Goal: Task Accomplishment & Management: Complete application form

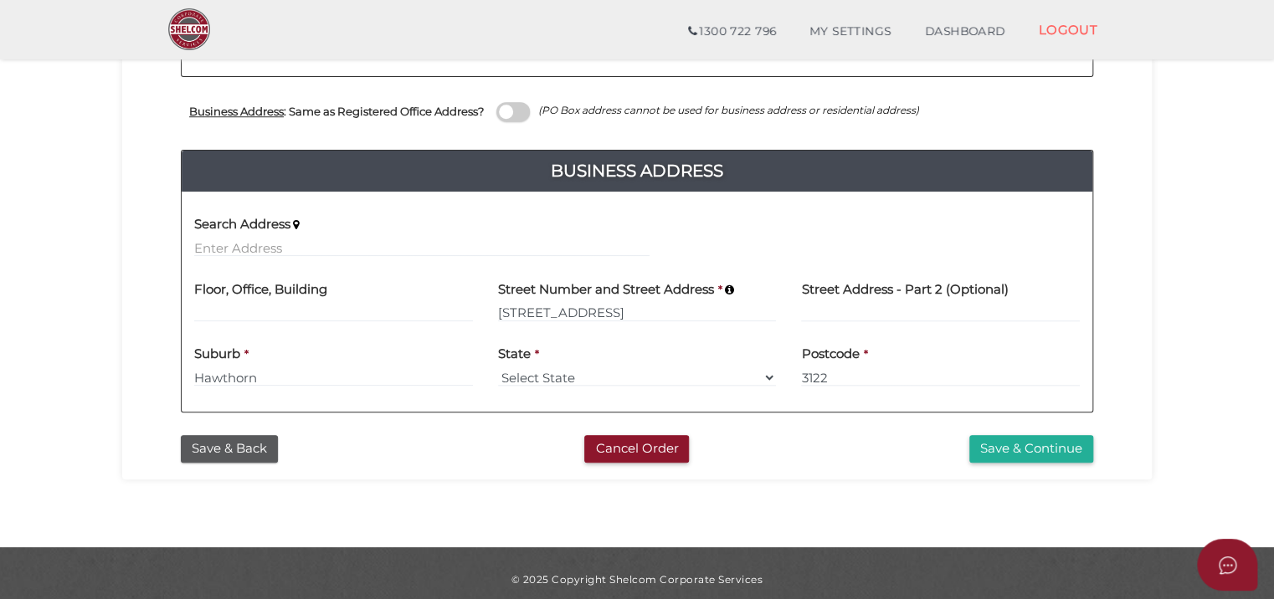
scroll to position [611, 0]
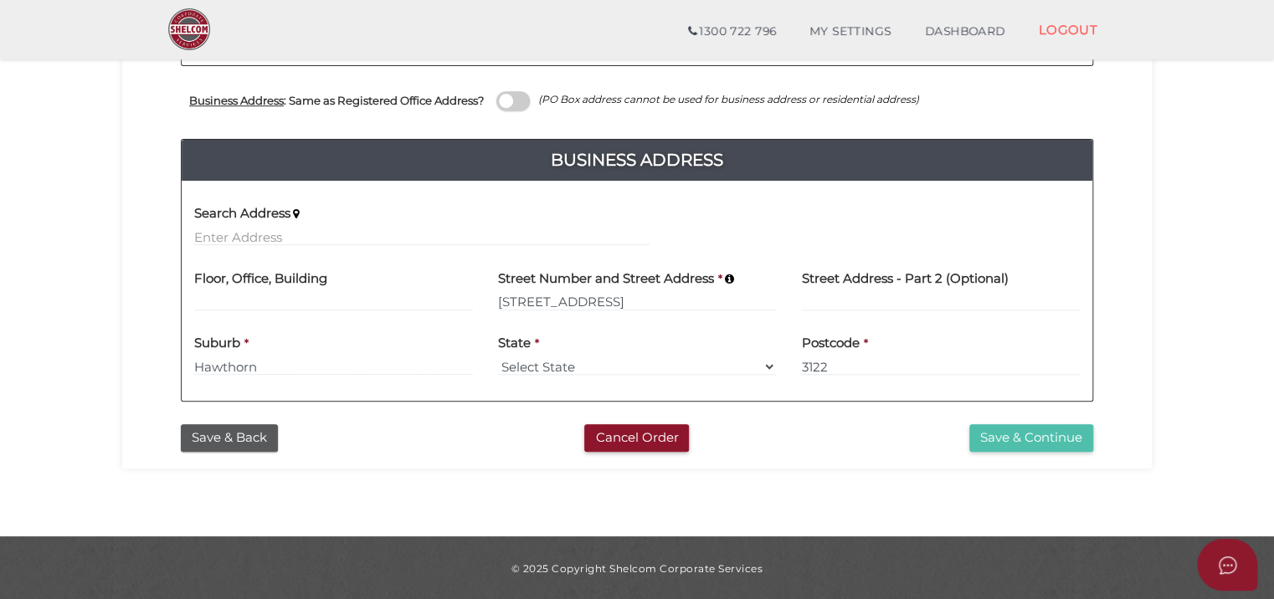
drag, startPoint x: 1092, startPoint y: 443, endPoint x: 1082, endPoint y: 440, distance: 9.8
click at [1092, 443] on button "Save & Continue" at bounding box center [1031, 438] width 124 height 28
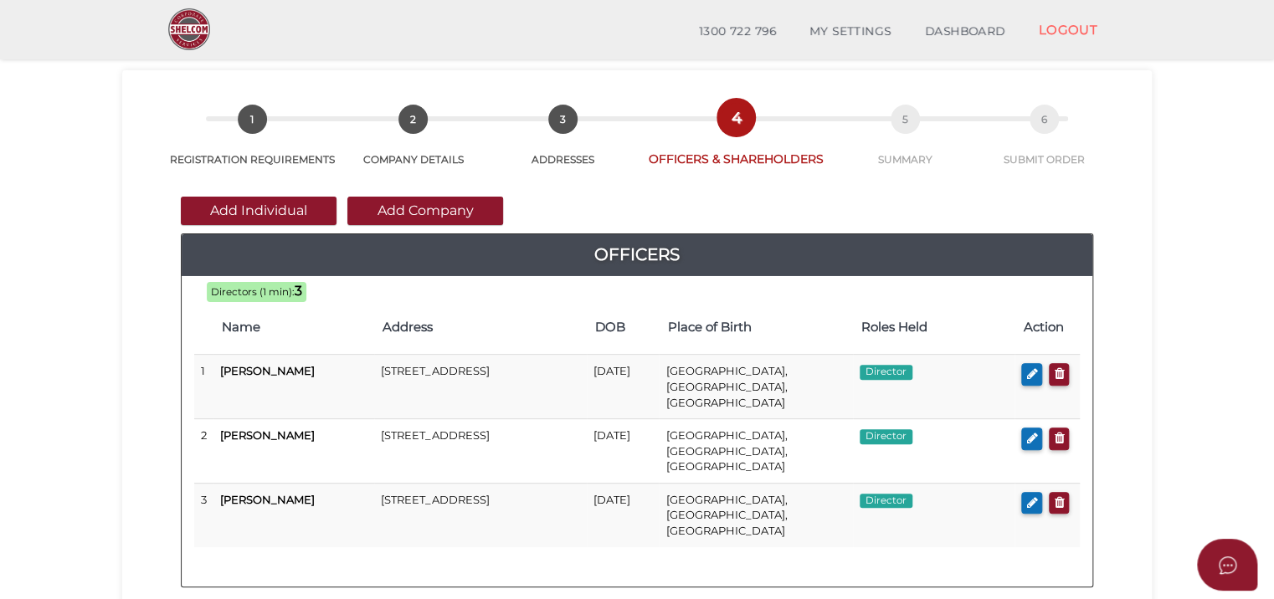
scroll to position [84, 0]
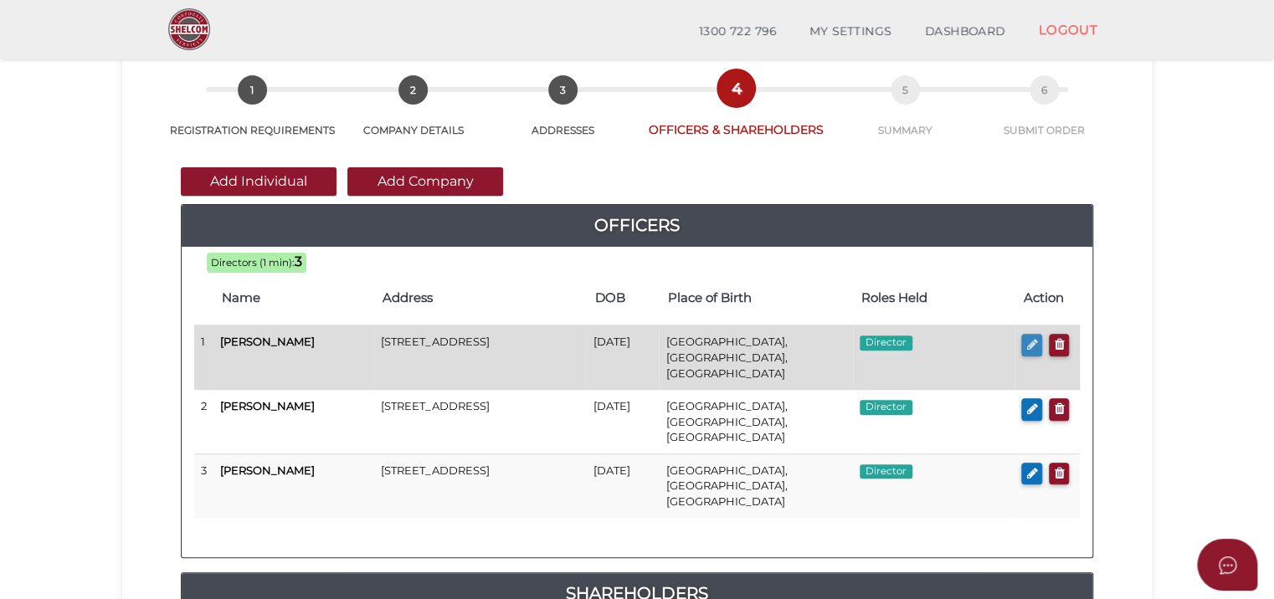
click at [1029, 340] on icon "button" at bounding box center [1031, 344] width 11 height 13
checkbox input "true"
type input "36352991753493"
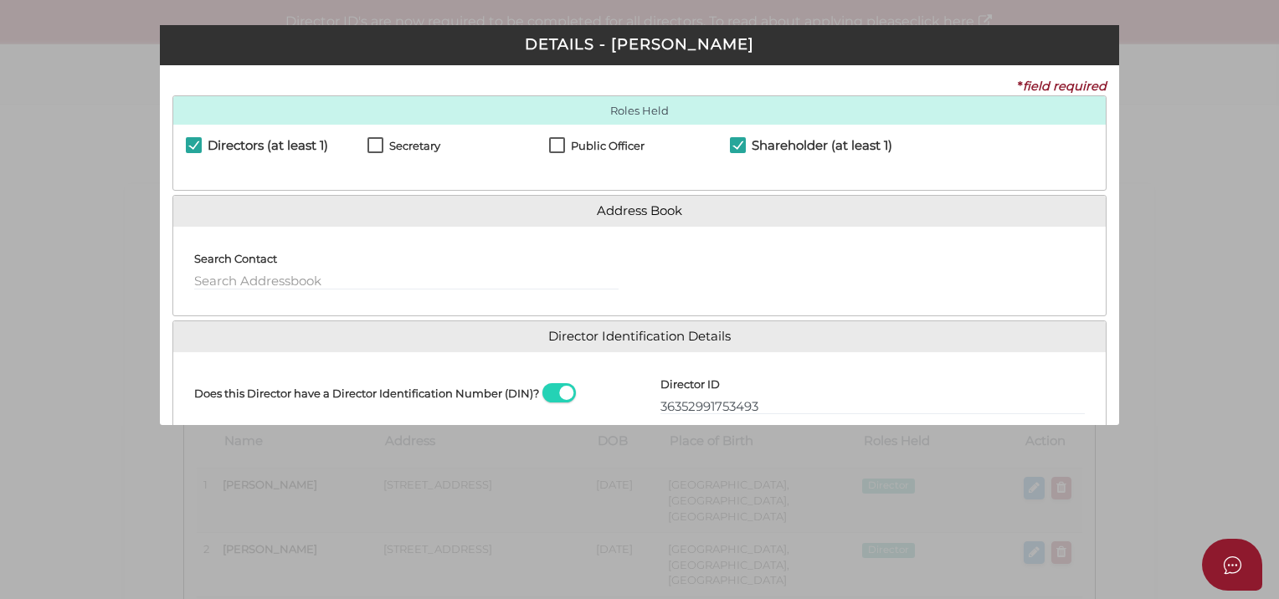
click at [378, 141] on label "Secretary" at bounding box center [404, 150] width 73 height 21
checkbox input "true"
click at [748, 144] on label "Shareholder (at least 1)" at bounding box center [811, 149] width 162 height 21
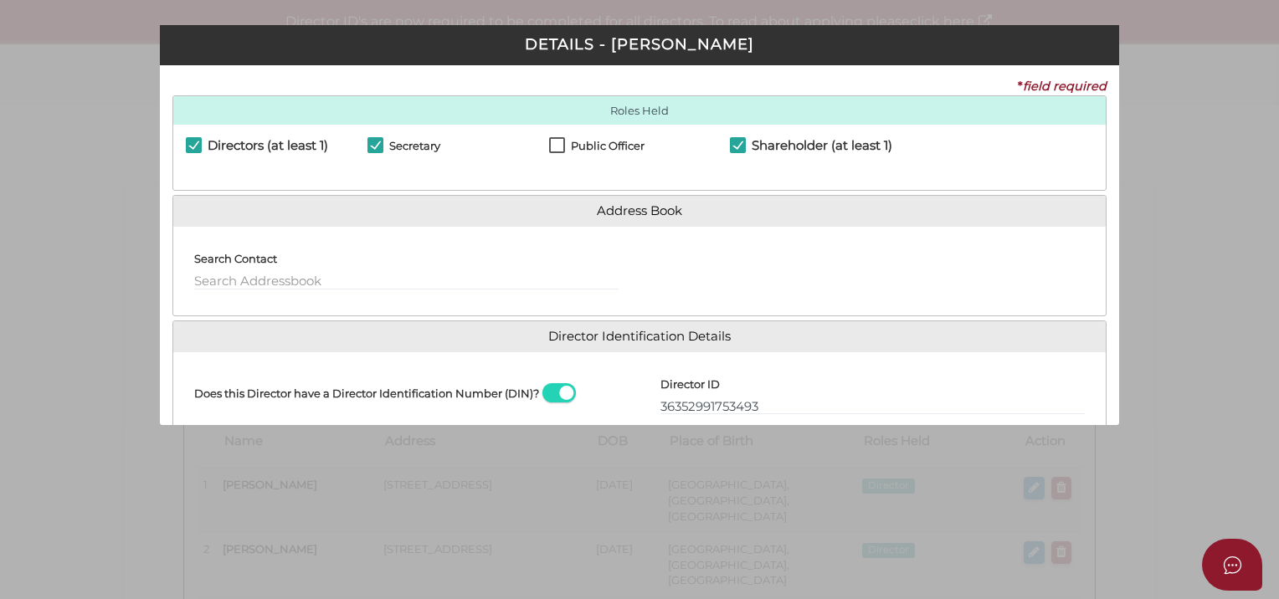
checkbox input "false"
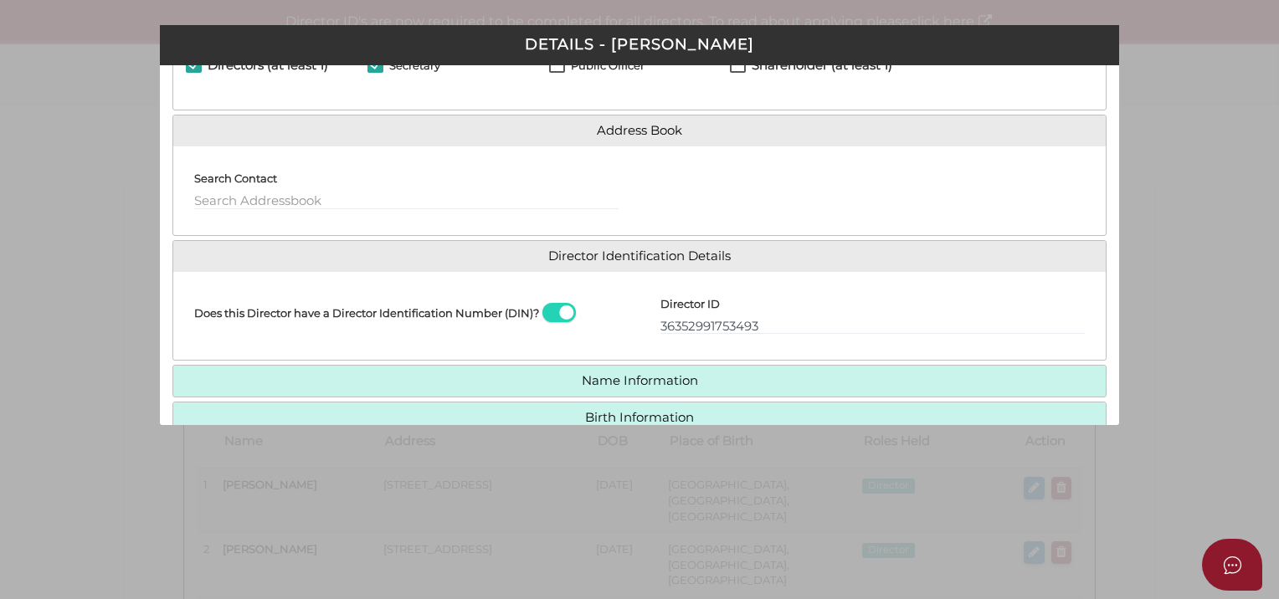
scroll to position [203, 0]
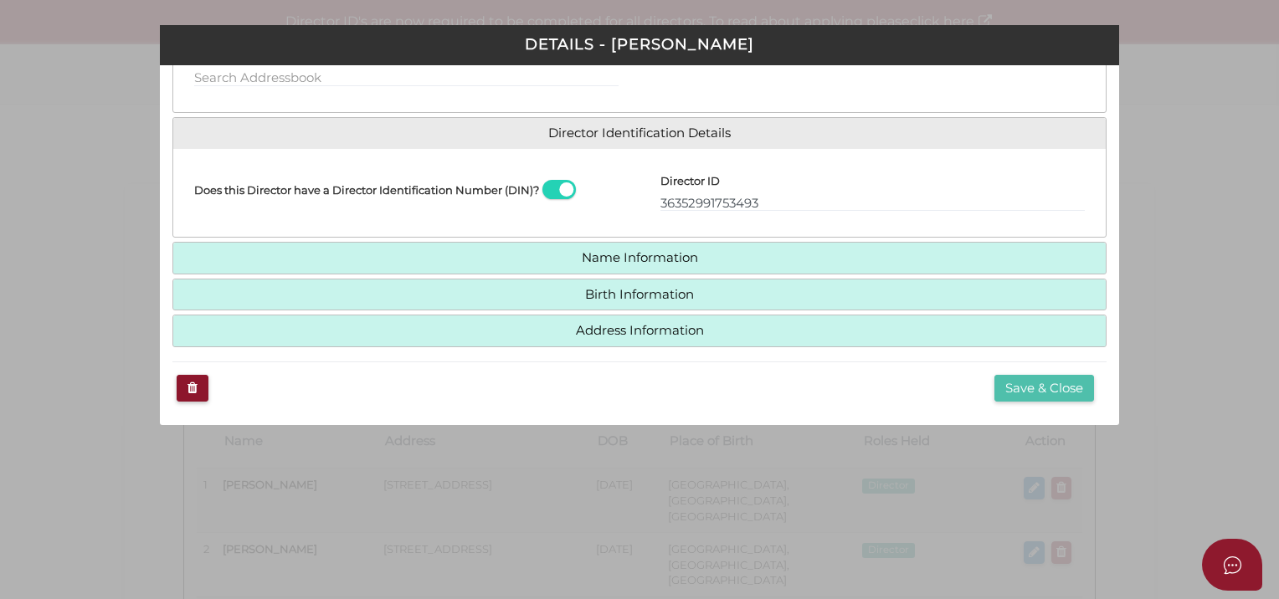
click at [1046, 387] on button "Save & Close" at bounding box center [1045, 389] width 100 height 28
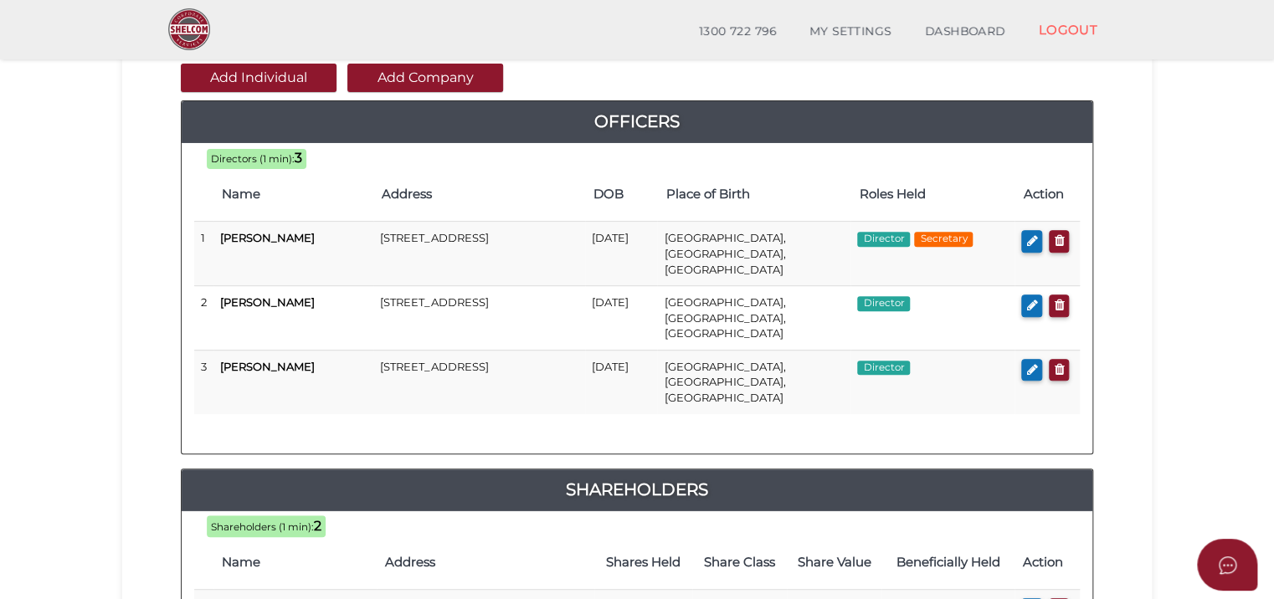
scroll to position [167, 0]
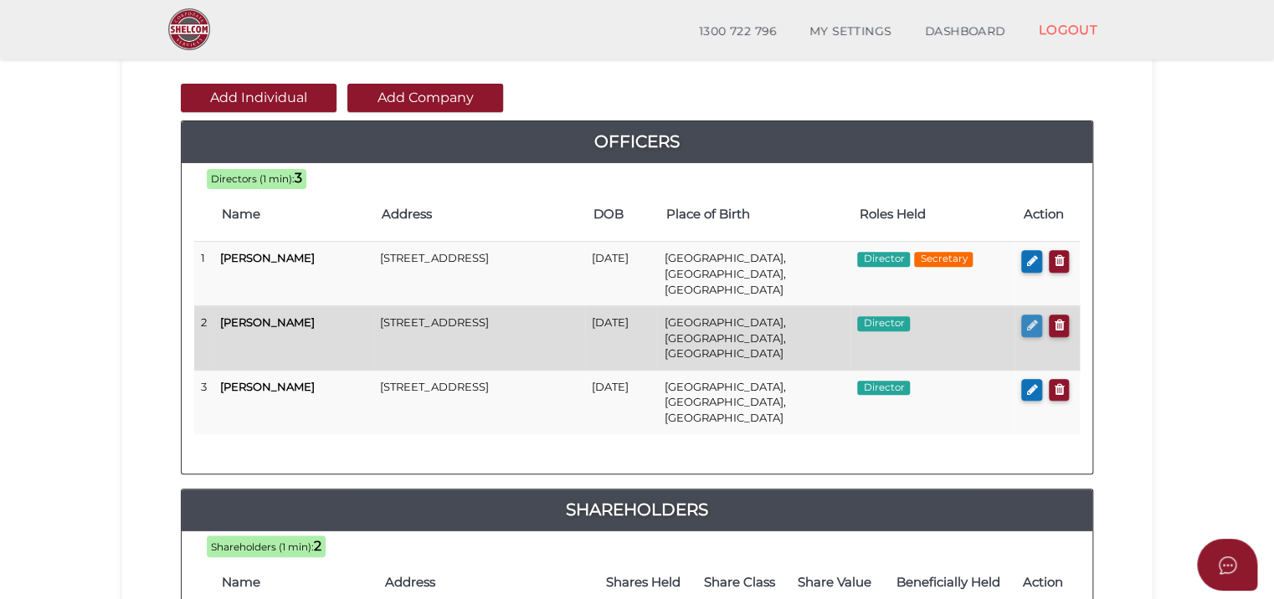
click at [1031, 319] on icon "button" at bounding box center [1031, 325] width 11 height 13
checkbox input "true"
type input "36418317188614"
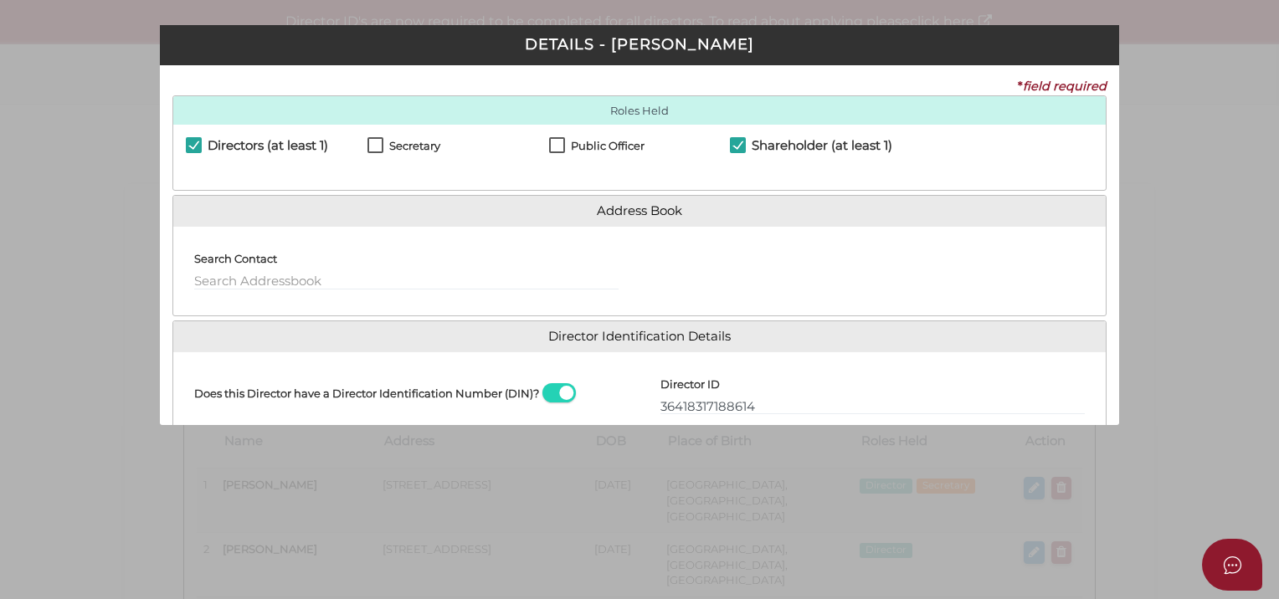
click at [743, 152] on label "Shareholder (at least 1)" at bounding box center [811, 149] width 162 height 21
checkbox input "false"
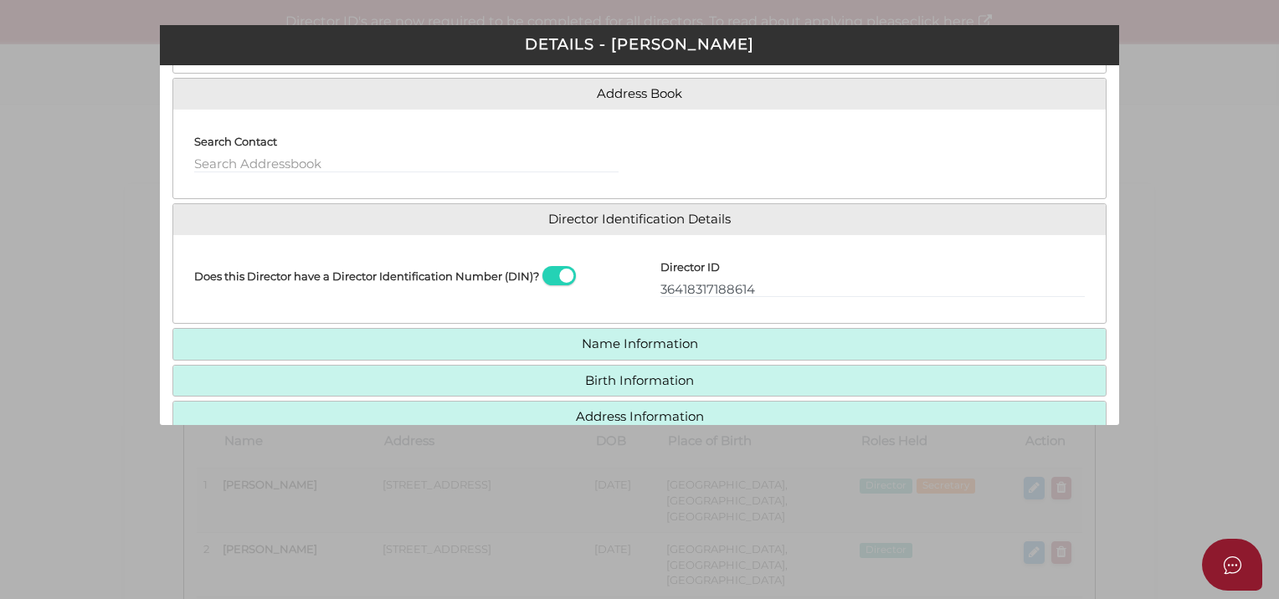
scroll to position [203, 0]
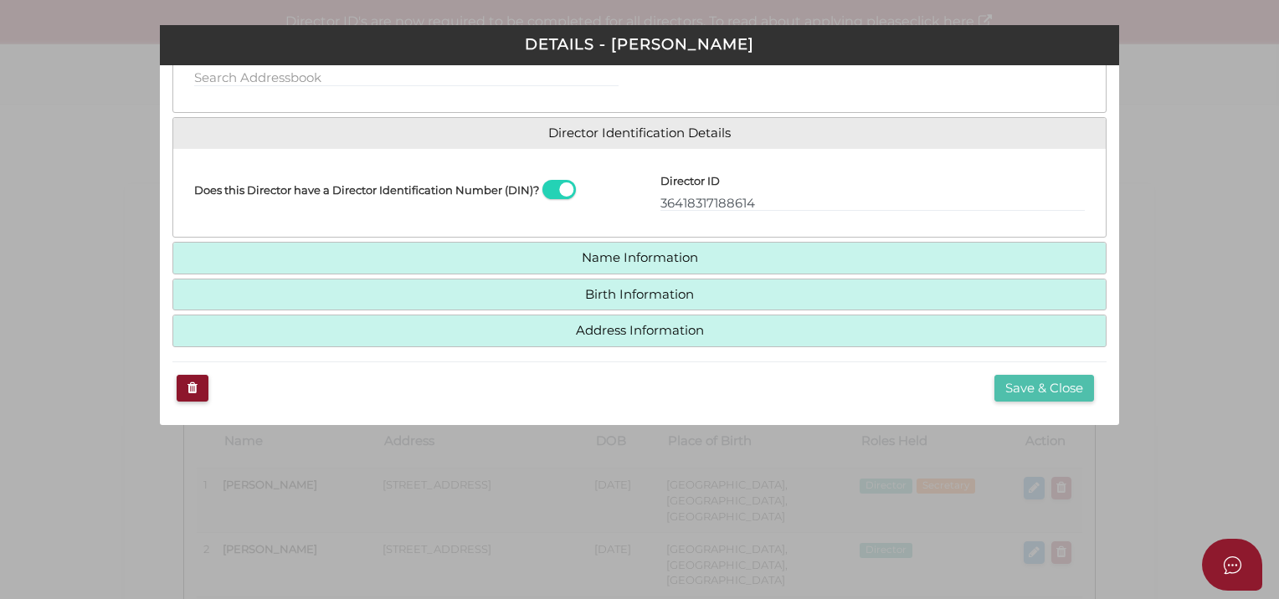
click at [1048, 385] on button "Save & Close" at bounding box center [1045, 389] width 100 height 28
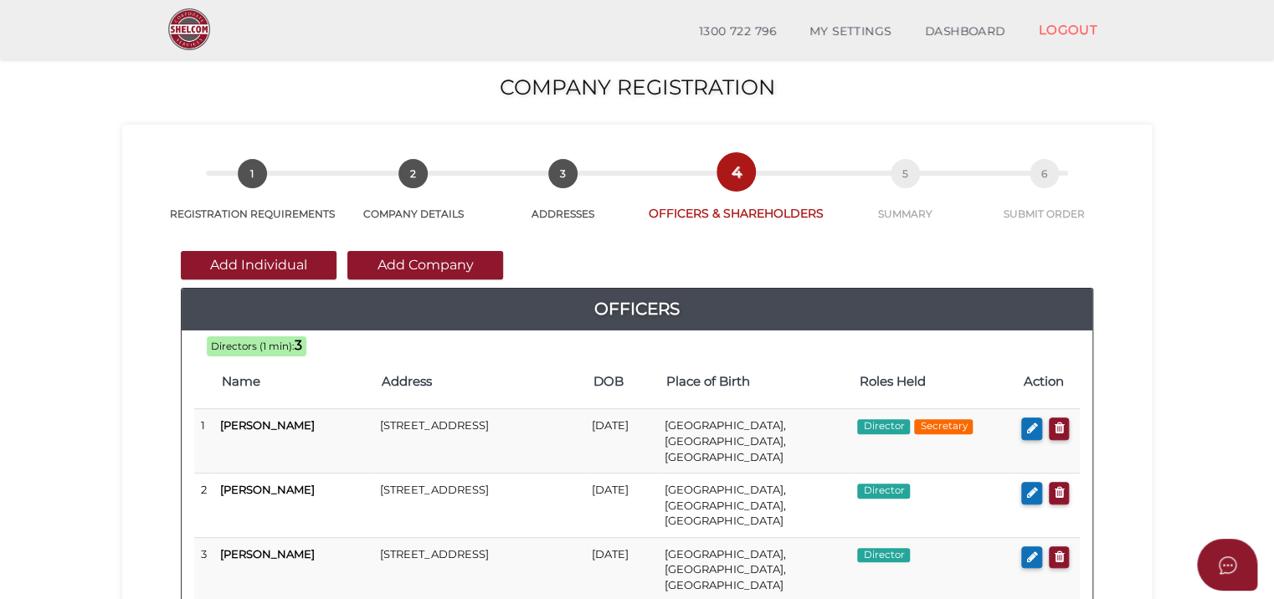
scroll to position [251, 0]
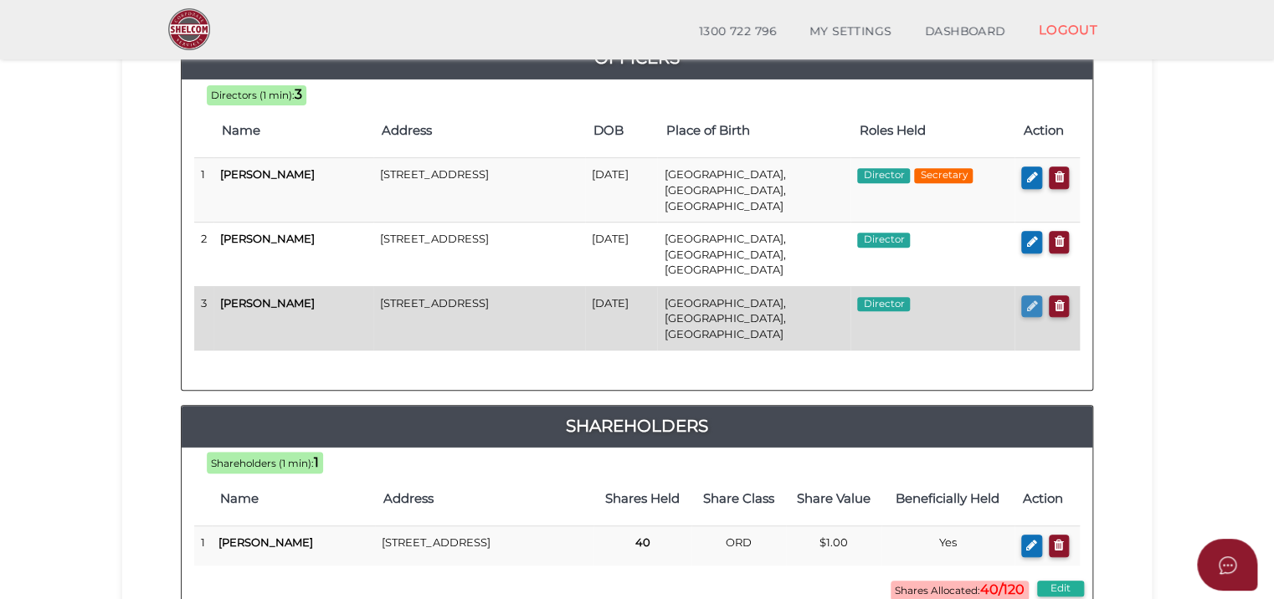
click at [1026, 300] on icon "button" at bounding box center [1031, 306] width 11 height 13
checkbox input "true"
type input "36015115920655"
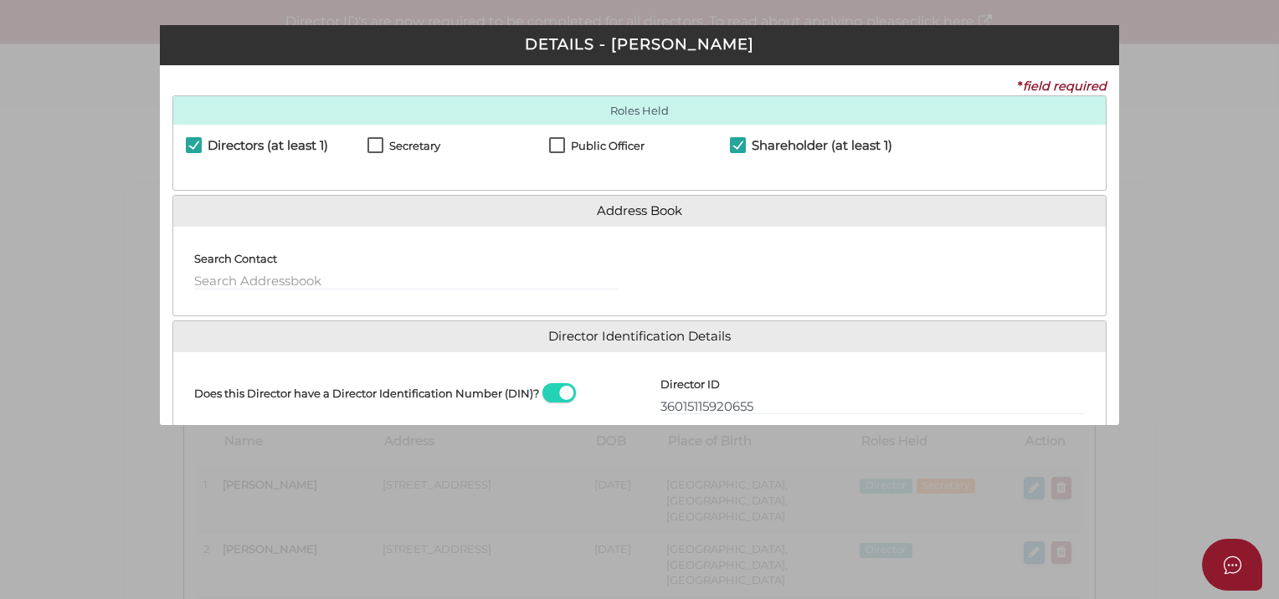
click at [779, 147] on h4 "Shareholder (at least 1)" at bounding box center [822, 146] width 141 height 14
checkbox input "false"
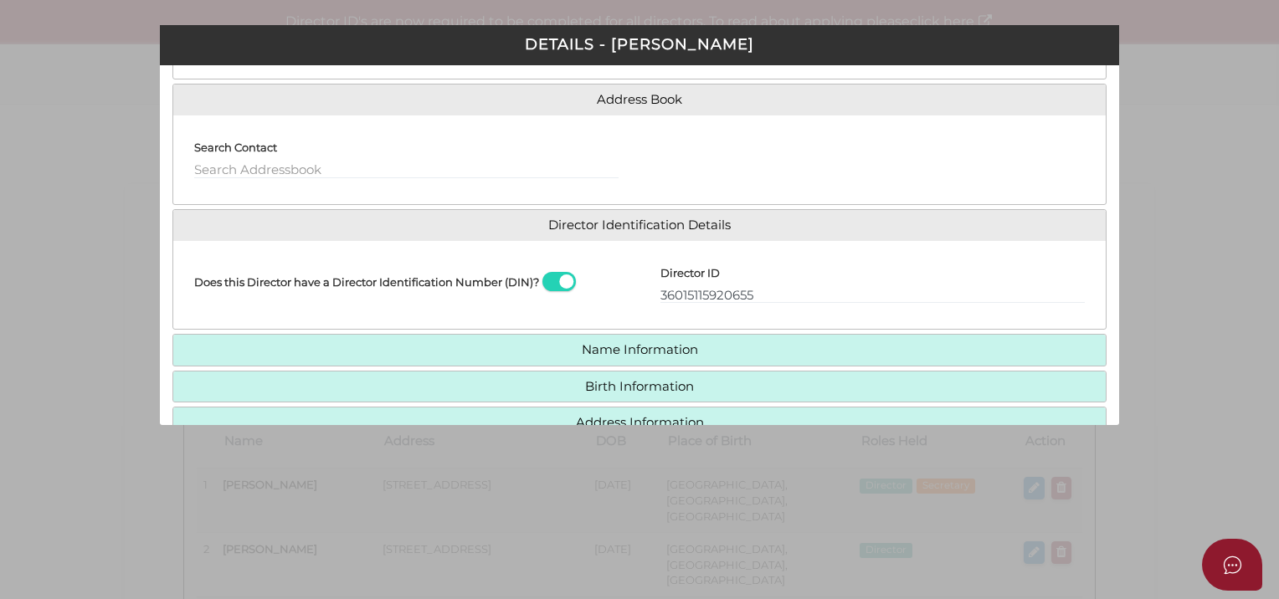
scroll to position [203, 0]
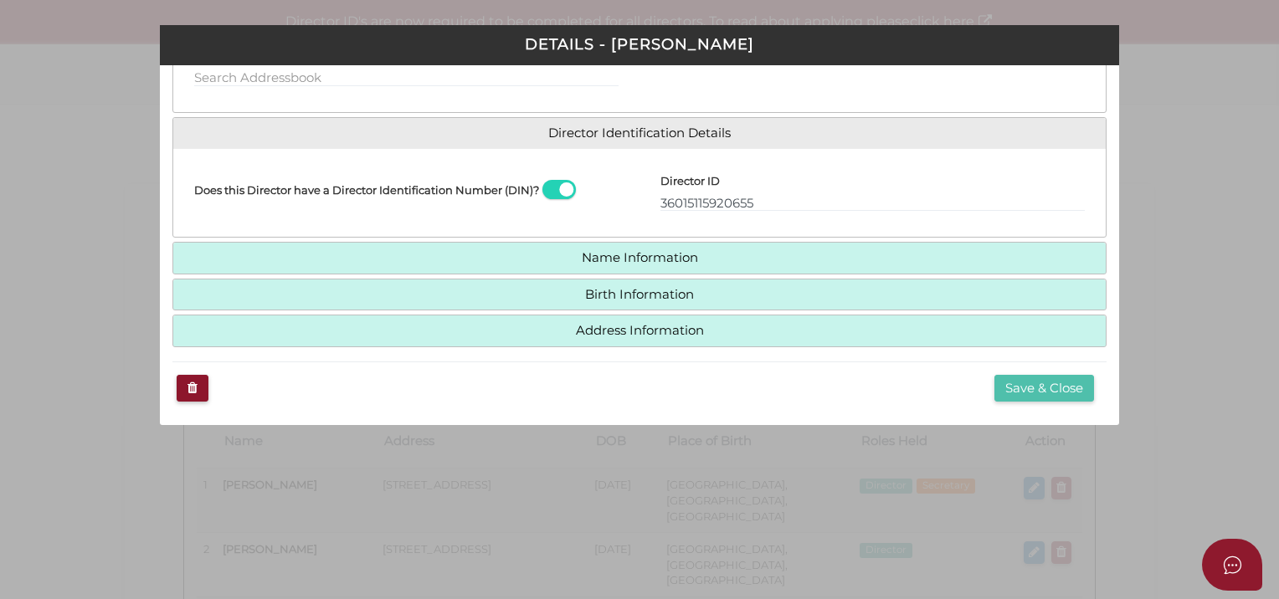
click at [1020, 388] on button "Save & Close" at bounding box center [1045, 389] width 100 height 28
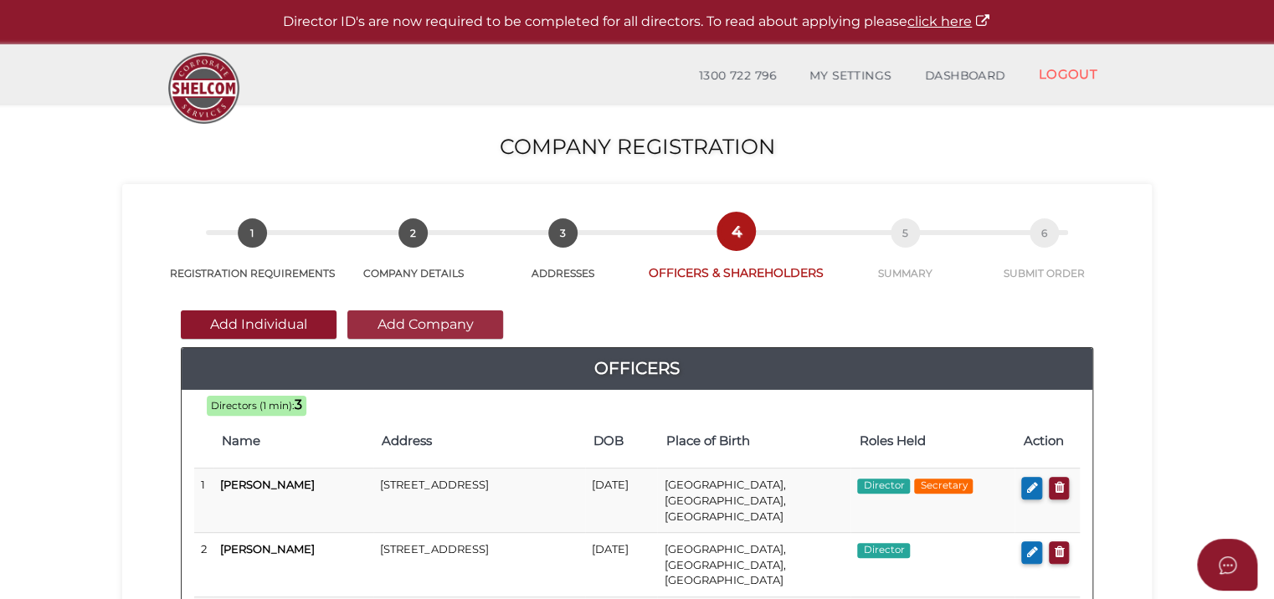
click at [411, 324] on button "Add Company" at bounding box center [425, 325] width 156 height 28
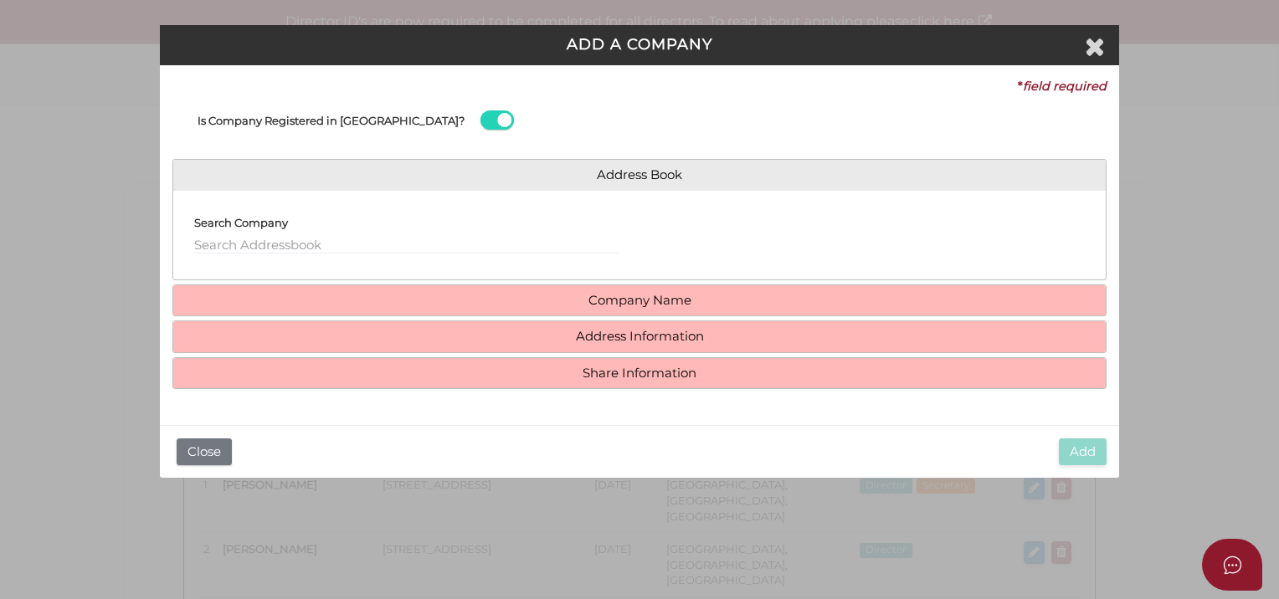
click at [645, 311] on h4 "Company Name" at bounding box center [639, 300] width 933 height 31
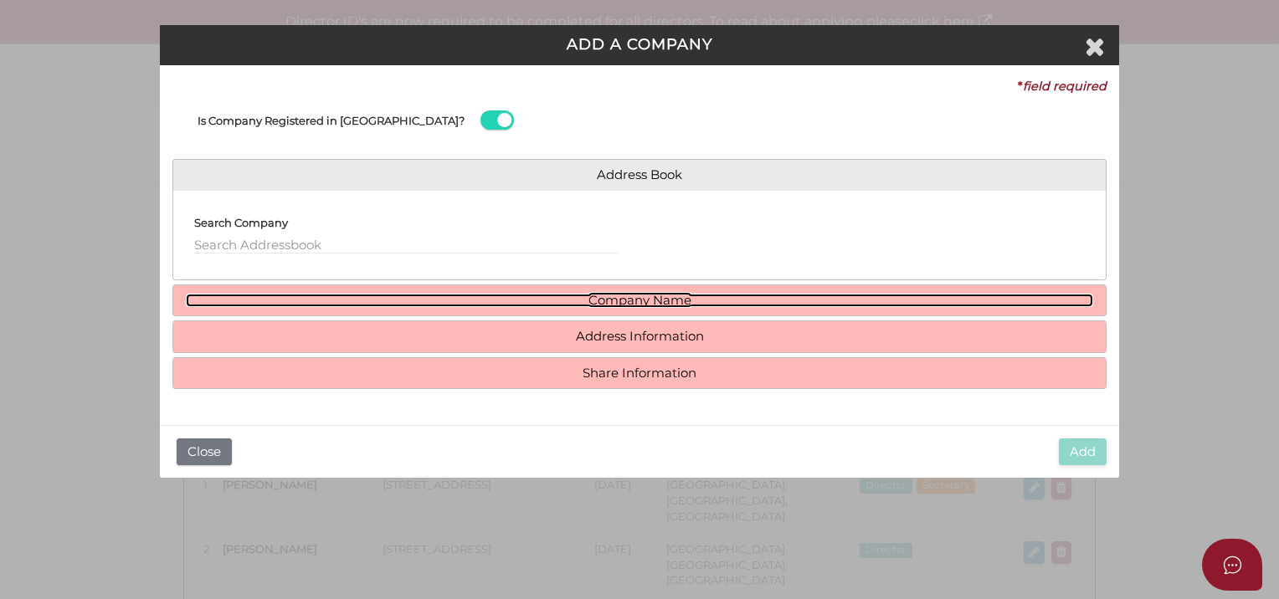
click at [643, 303] on link "Company Name" at bounding box center [639, 301] width 907 height 14
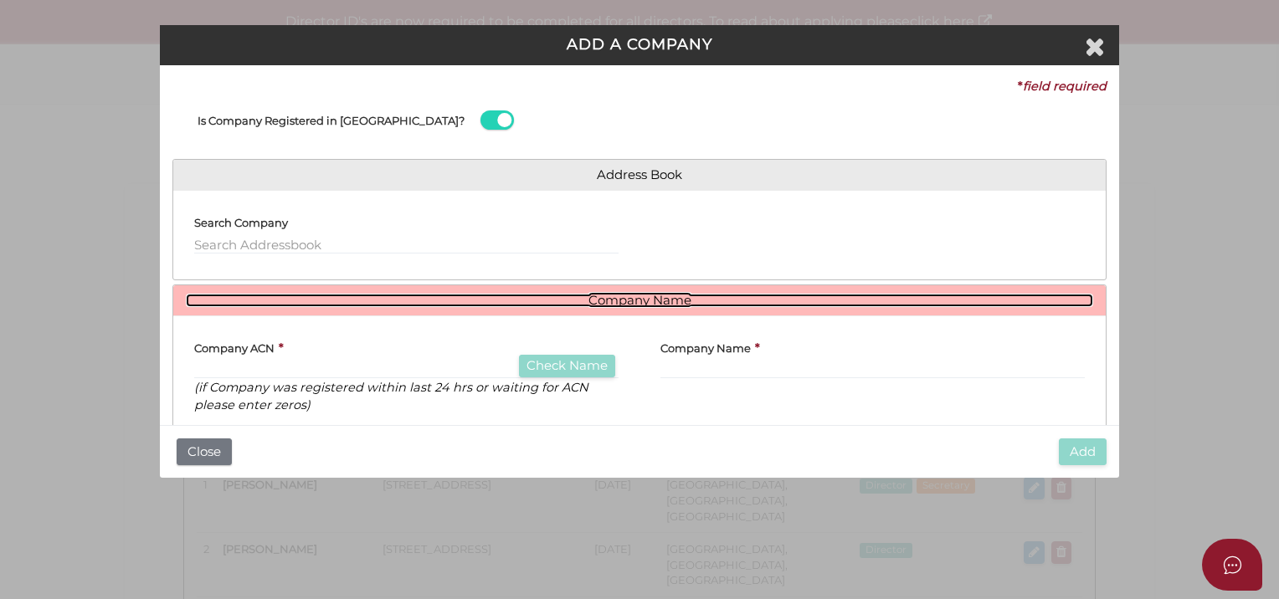
scroll to position [112, 0]
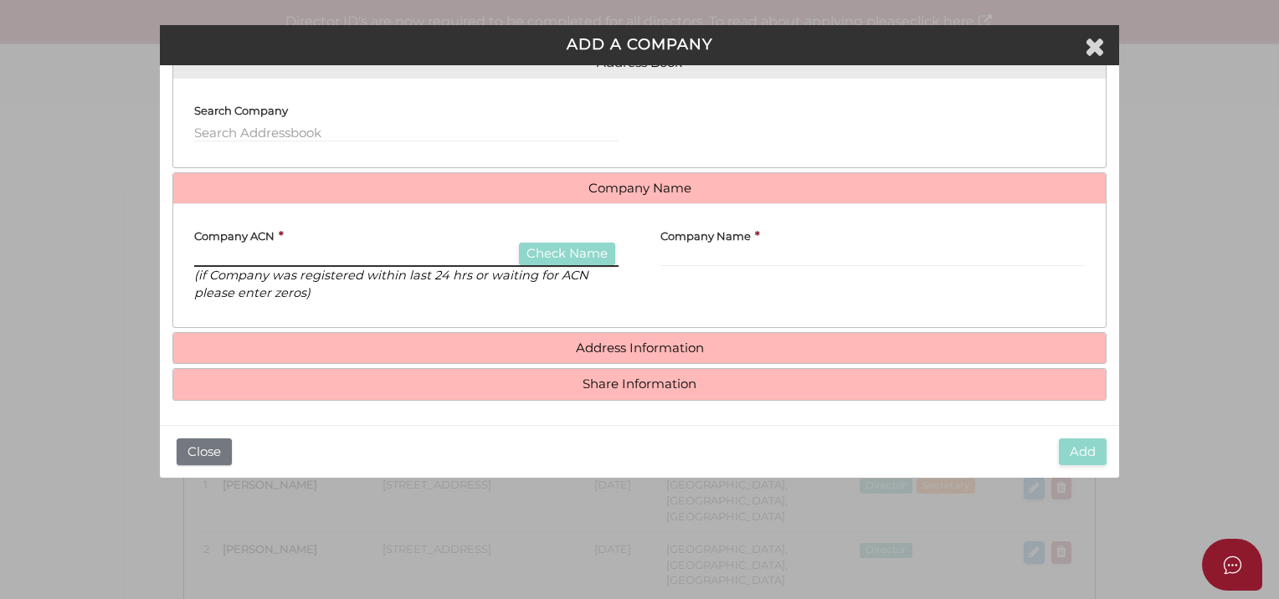
click at [237, 251] on input "text" at bounding box center [406, 258] width 424 height 18
type input "630652229"
click at [573, 246] on button "Check Name" at bounding box center [567, 254] width 96 height 23
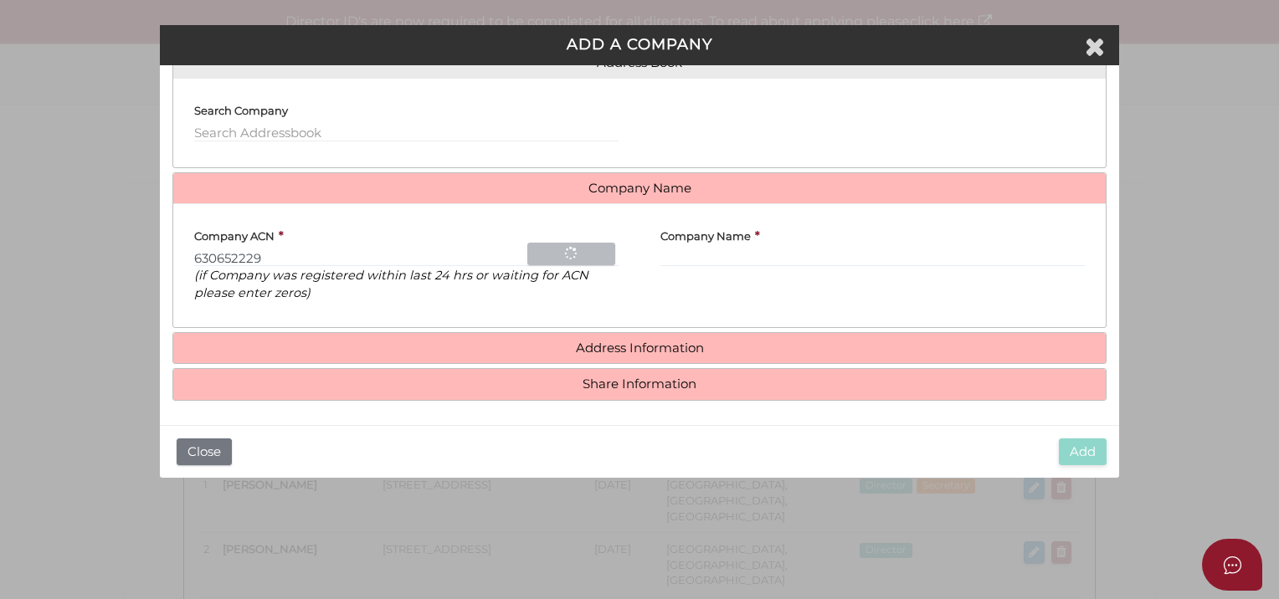
type input "DE LA MOTTE FINANCE NOMINEES PTY LTD"
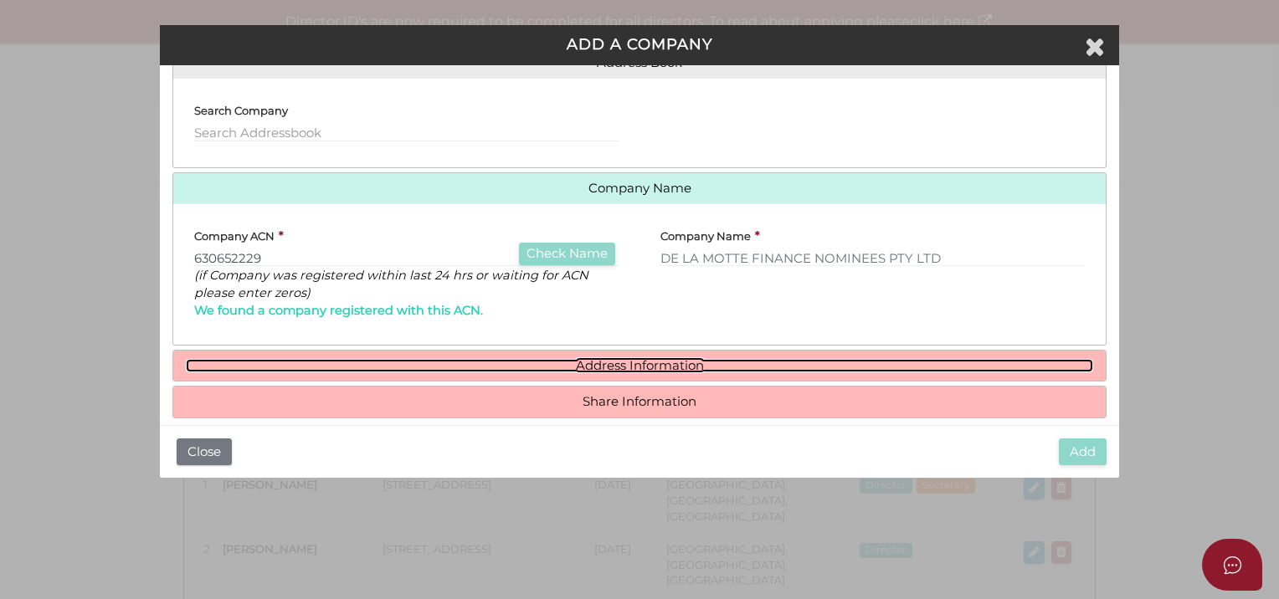
click at [627, 370] on link "Address Information" at bounding box center [639, 366] width 907 height 14
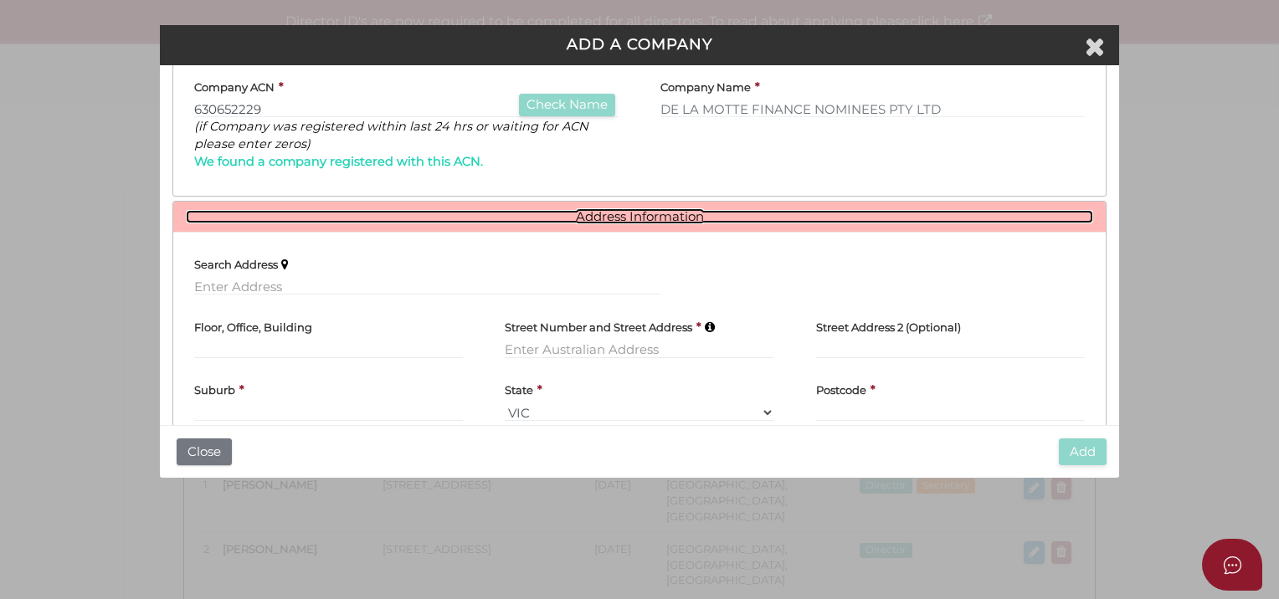
scroll to position [345, 0]
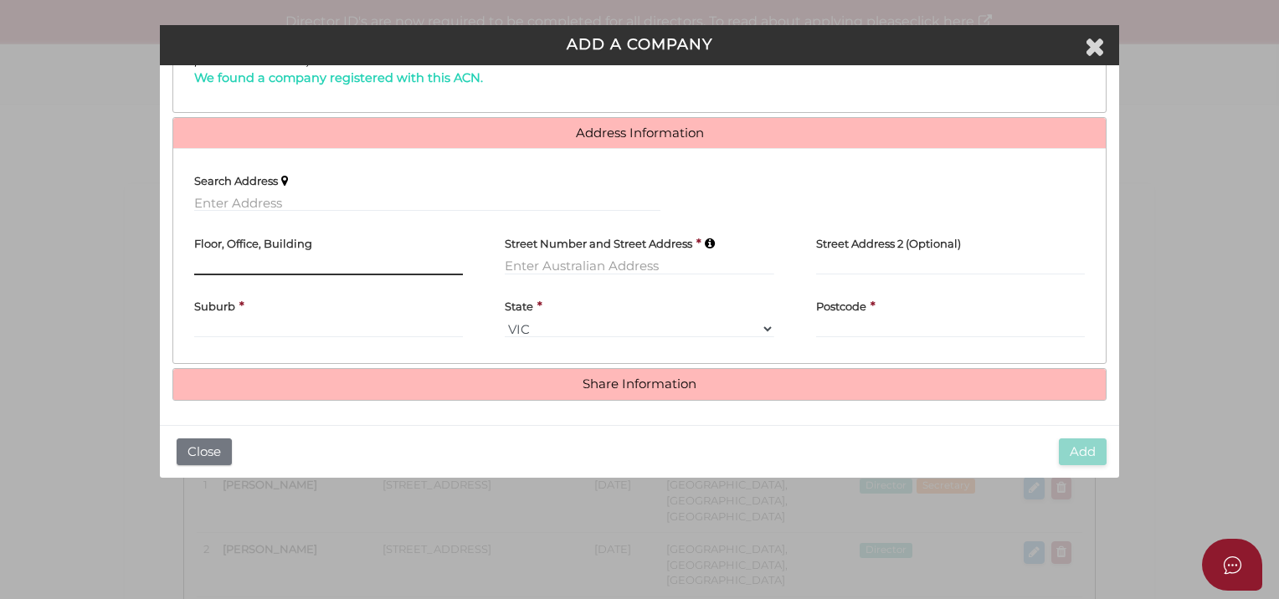
click at [293, 263] on input "text" at bounding box center [328, 266] width 269 height 18
type input "C/- Boss Private Clients, Level 2"
type input "428 Little Bourke Street"
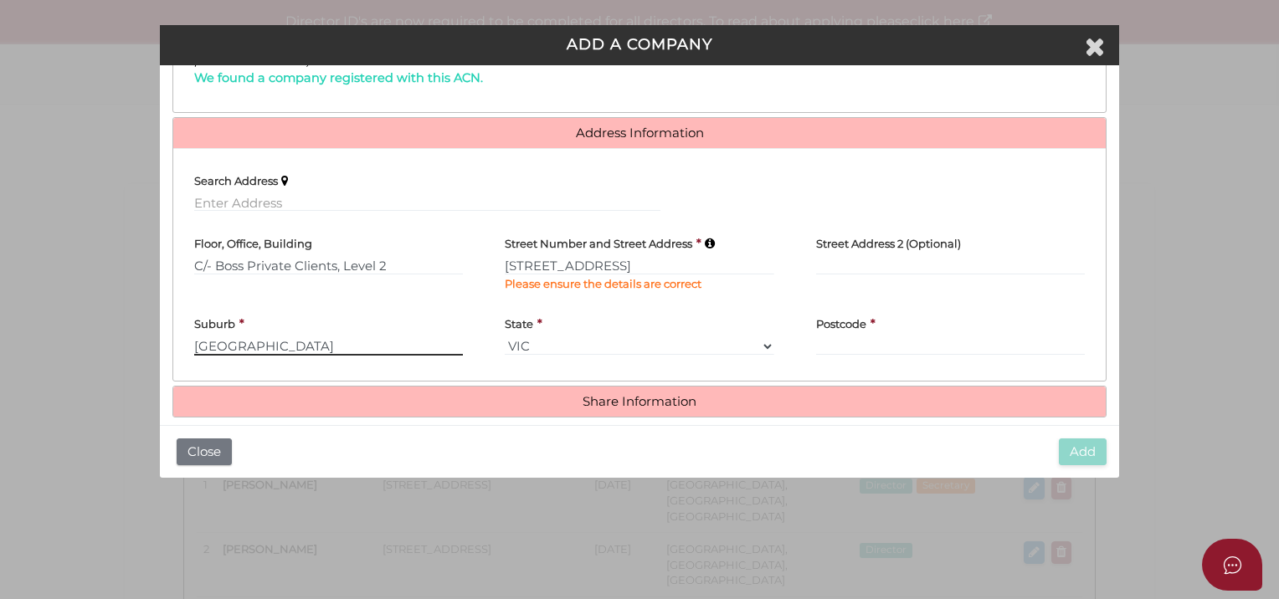
type input "Melbourne"
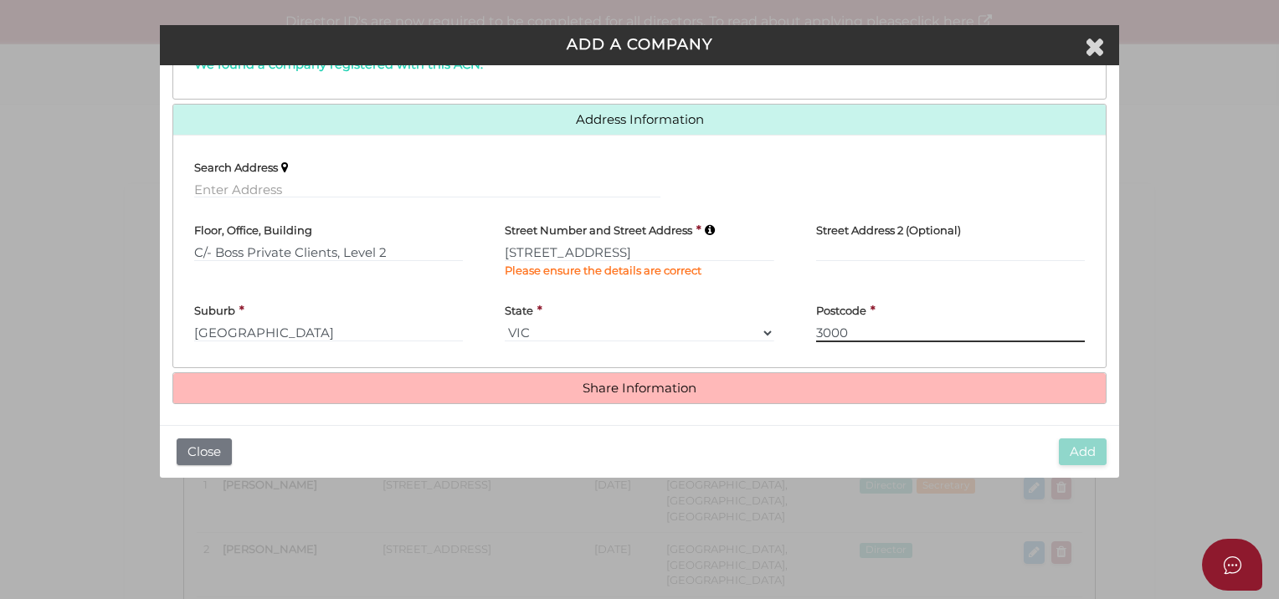
scroll to position [362, 0]
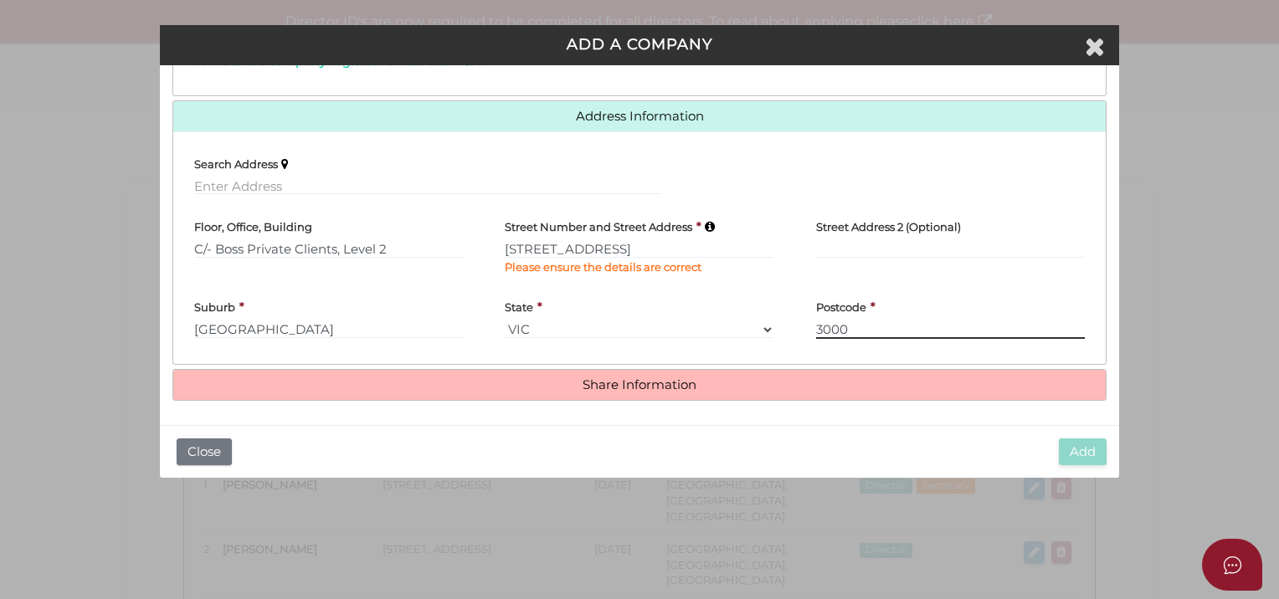
type input "3000"
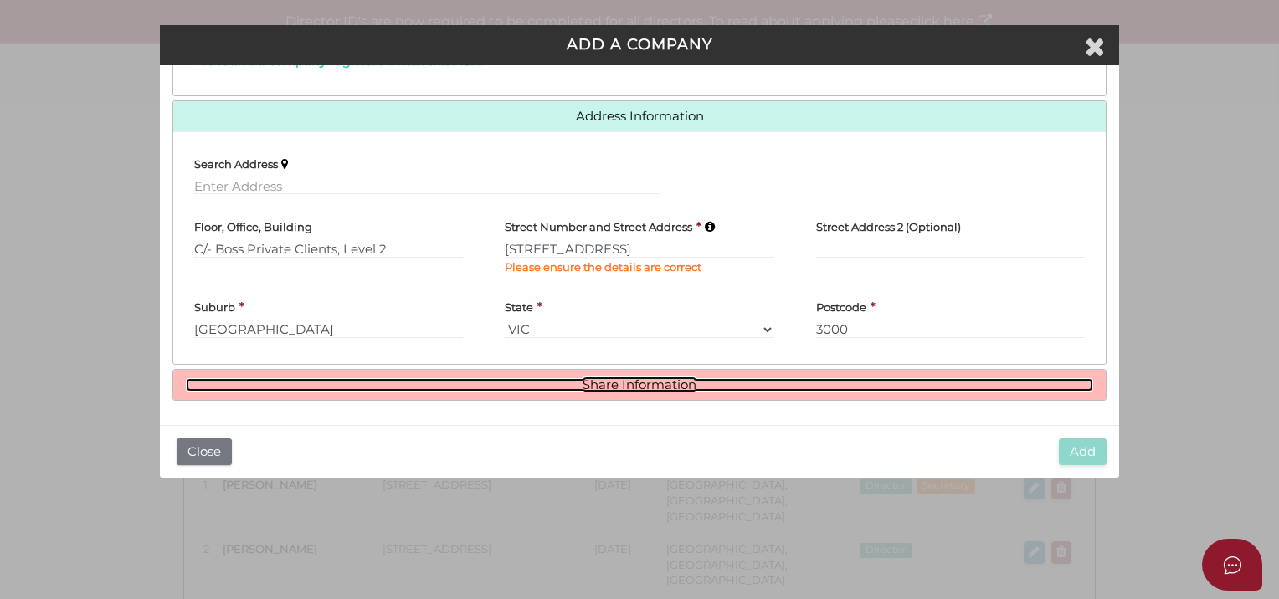
click at [601, 385] on link "Share Information" at bounding box center [639, 385] width 907 height 14
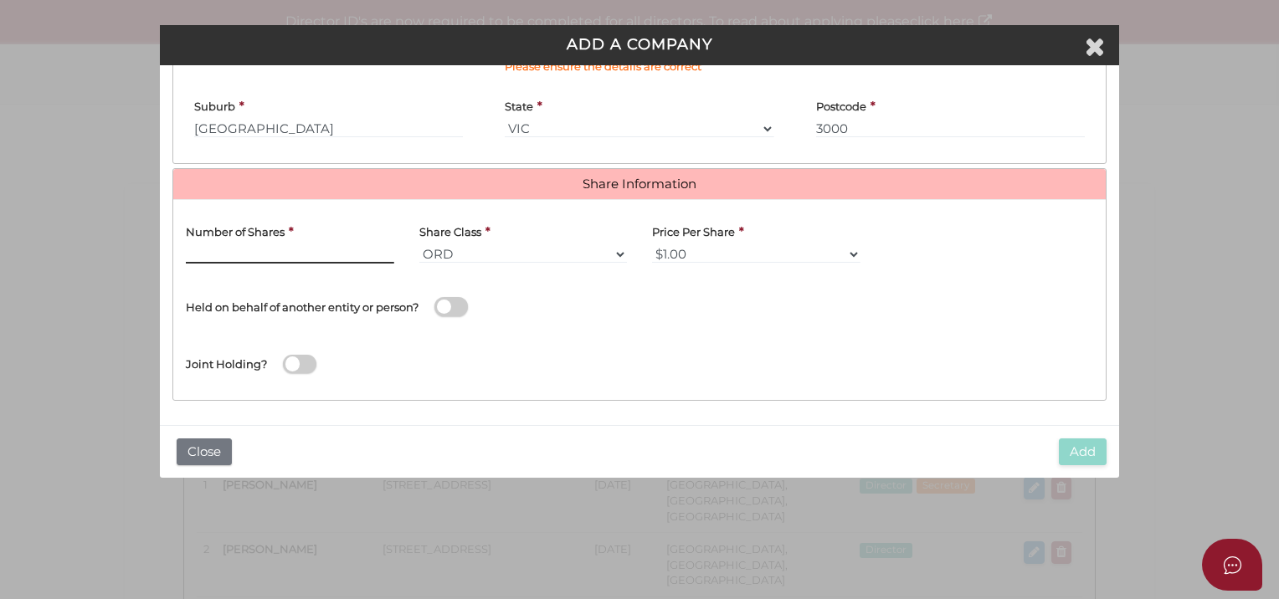
click at [263, 250] on input "text" at bounding box center [290, 254] width 208 height 18
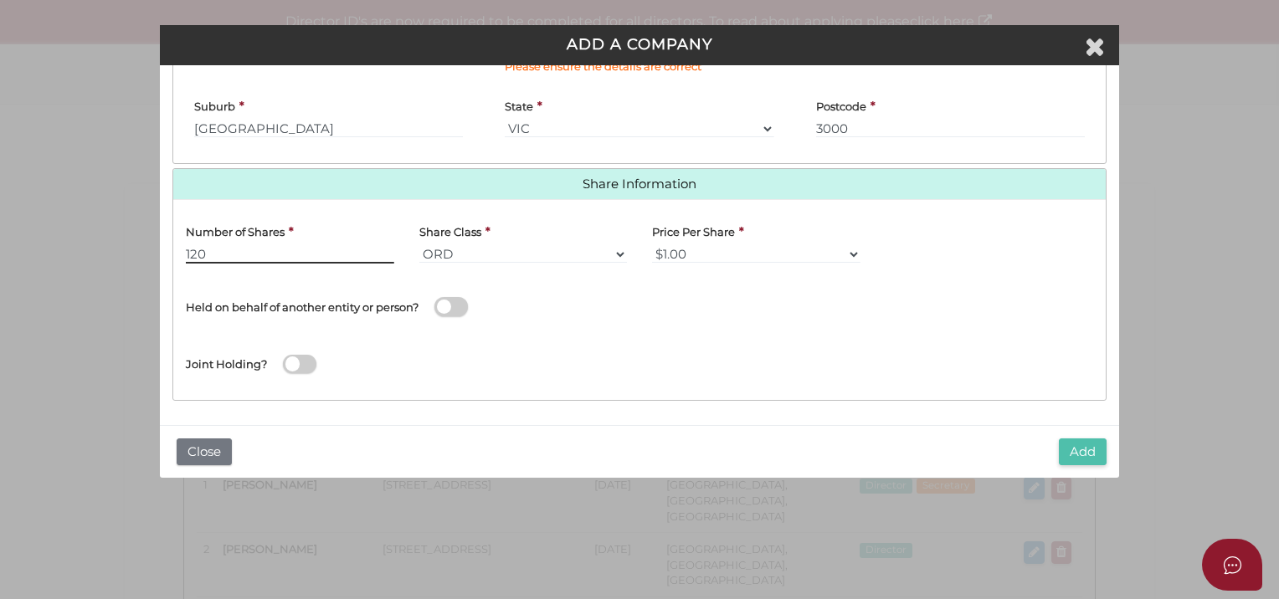
type input "120"
click at [1082, 452] on button "Add" at bounding box center [1083, 453] width 48 height 28
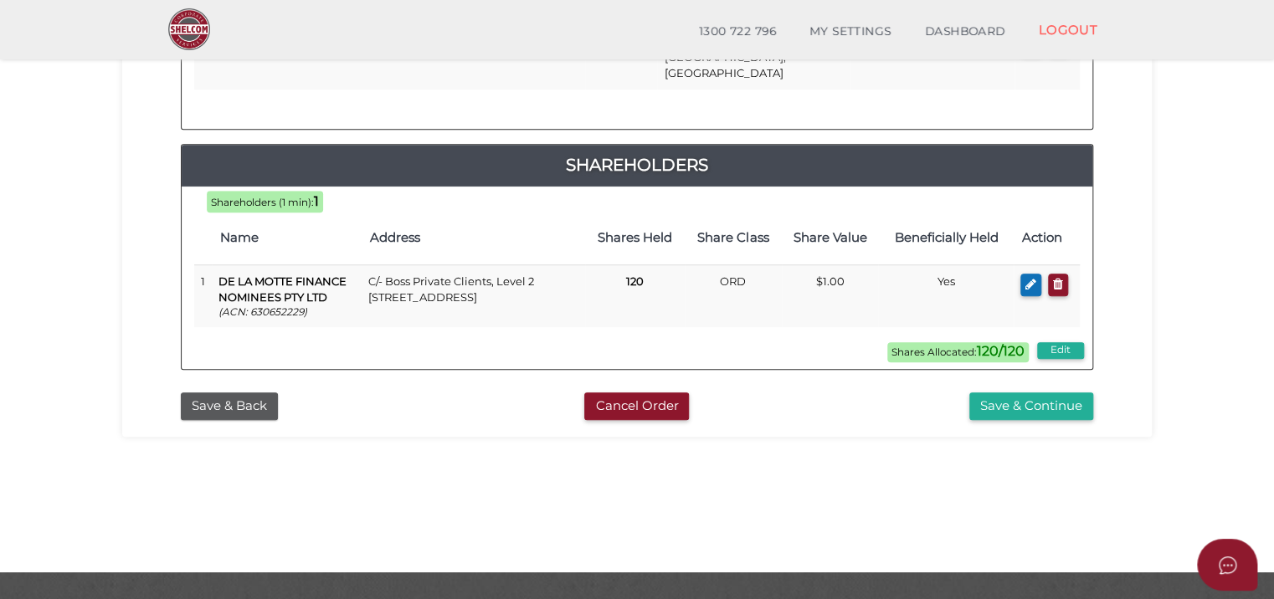
scroll to position [549, 0]
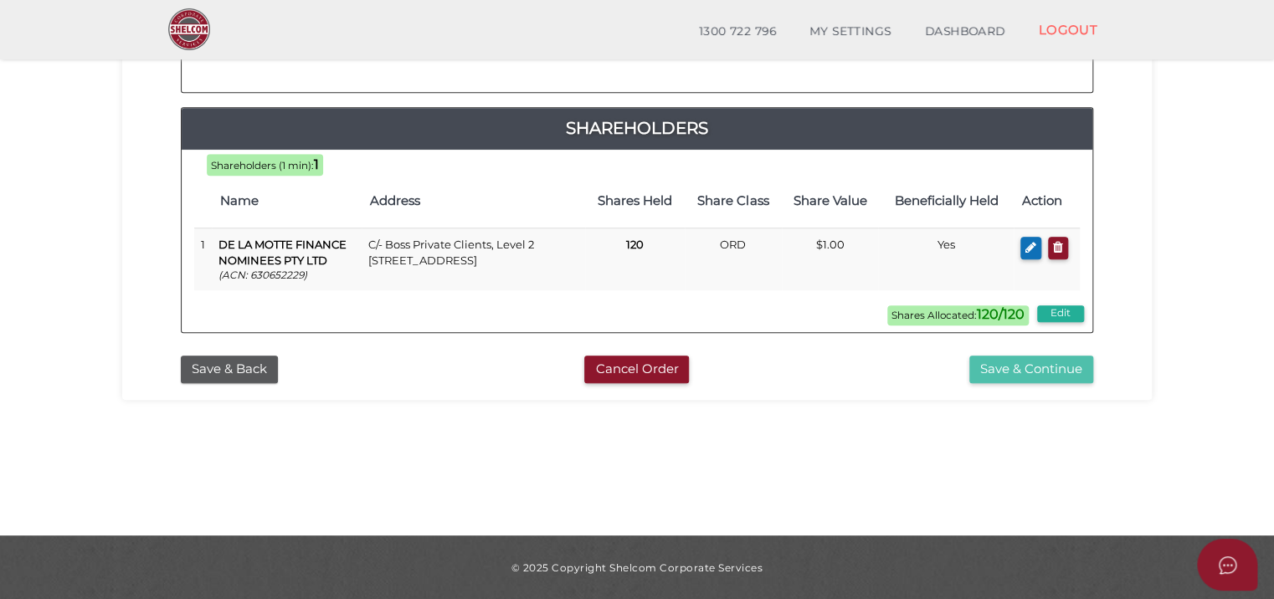
click at [1047, 356] on button "Save & Continue" at bounding box center [1031, 370] width 124 height 28
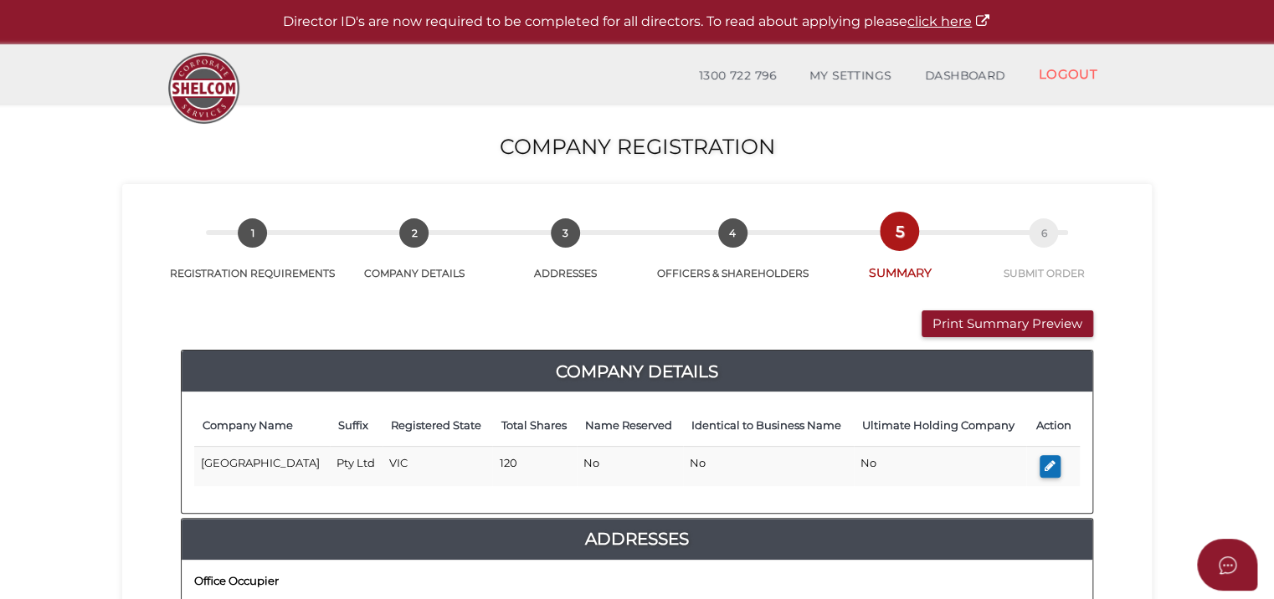
click at [1012, 318] on button "Print Summary Preview" at bounding box center [1008, 325] width 172 height 28
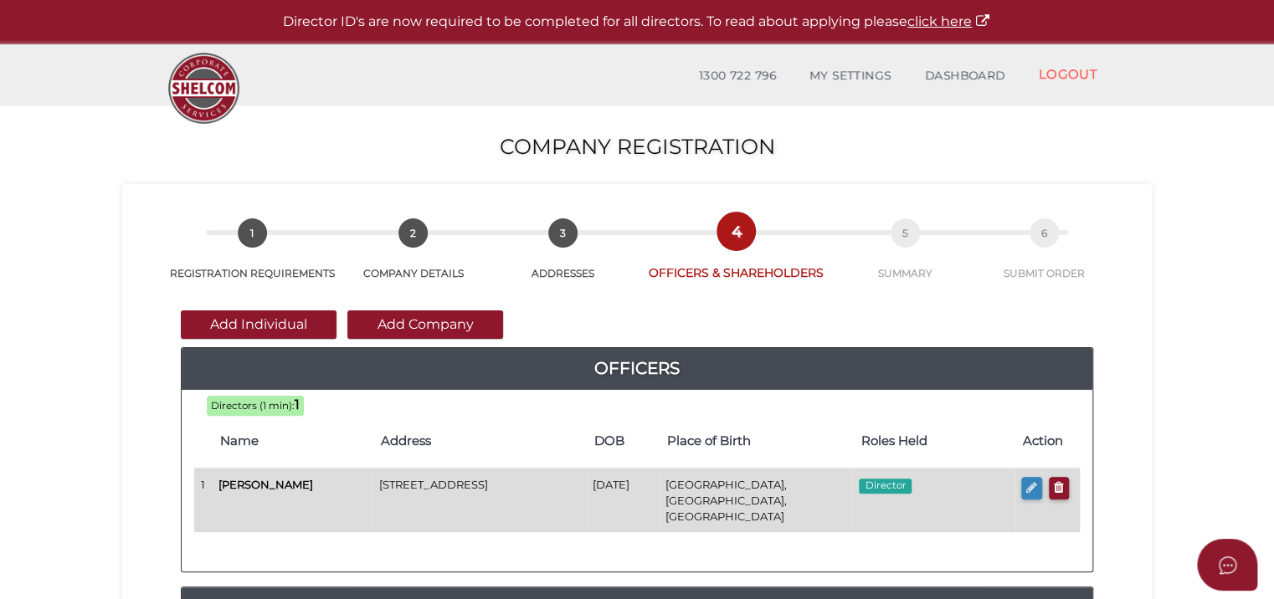
click at [1028, 483] on icon "button" at bounding box center [1031, 487] width 11 height 13
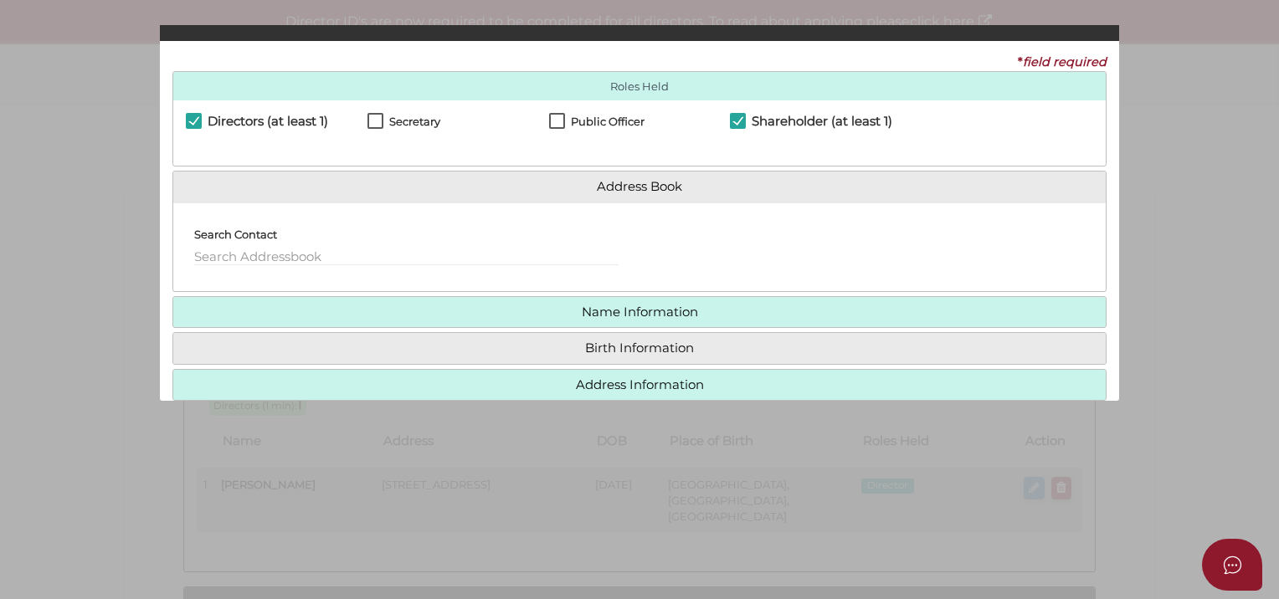
checkbox input "true"
type input "36451758198552"
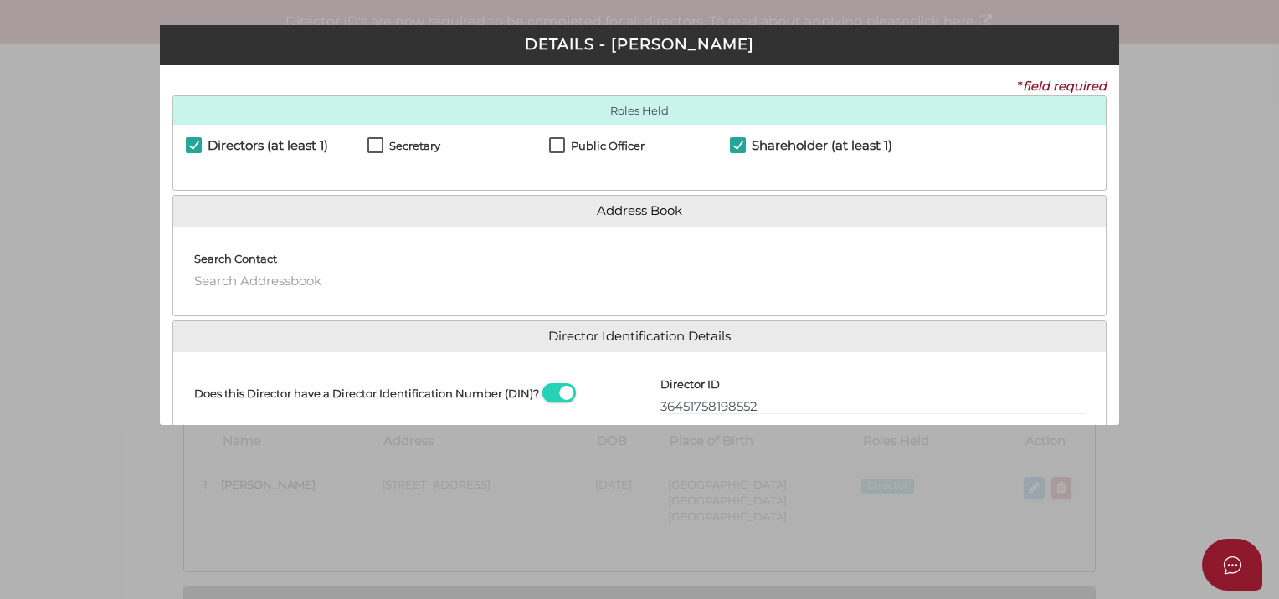
click at [417, 150] on h4 "Secretary" at bounding box center [414, 146] width 51 height 12
checkbox input "true"
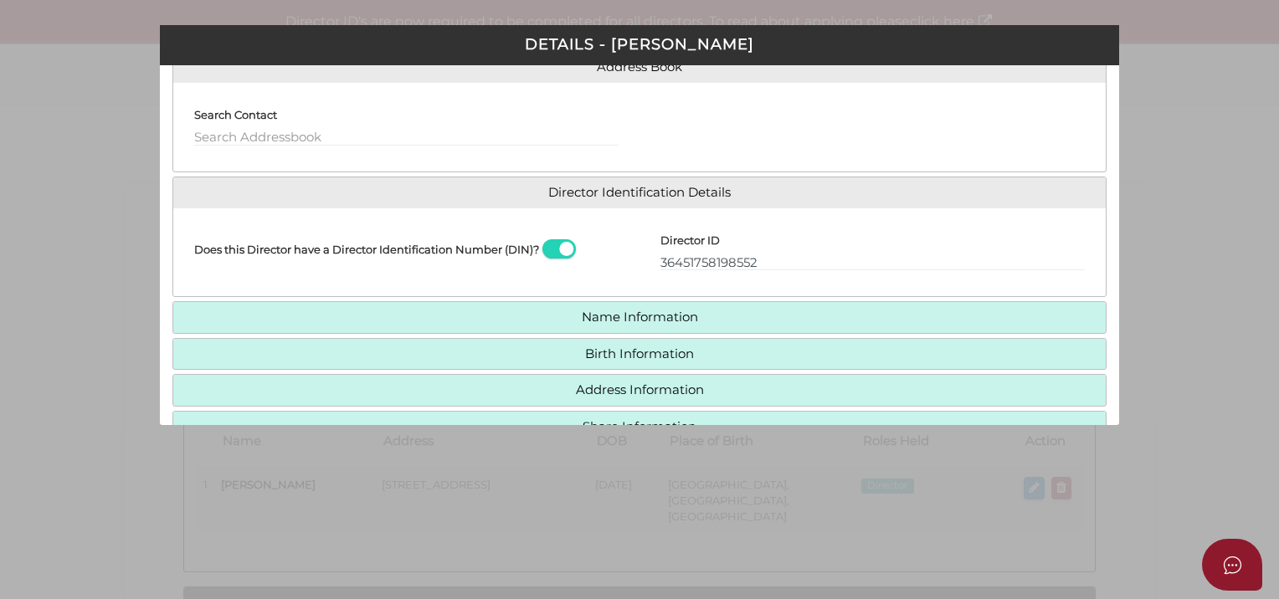
scroll to position [239, 0]
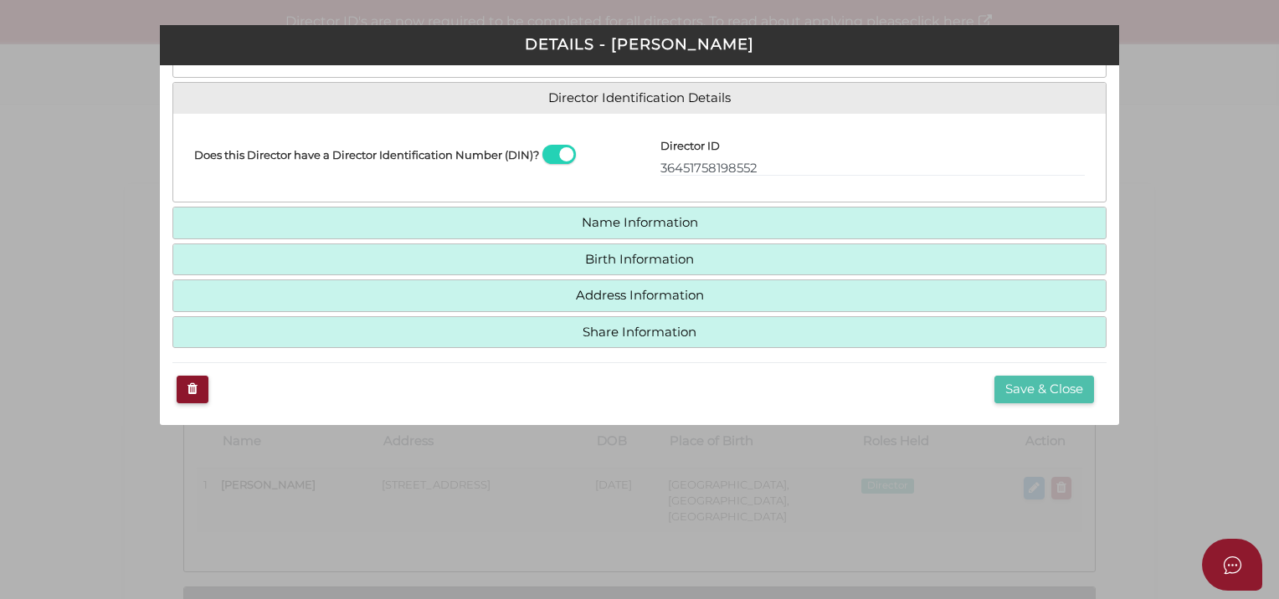
click at [1048, 388] on button "Save & Close" at bounding box center [1045, 390] width 100 height 28
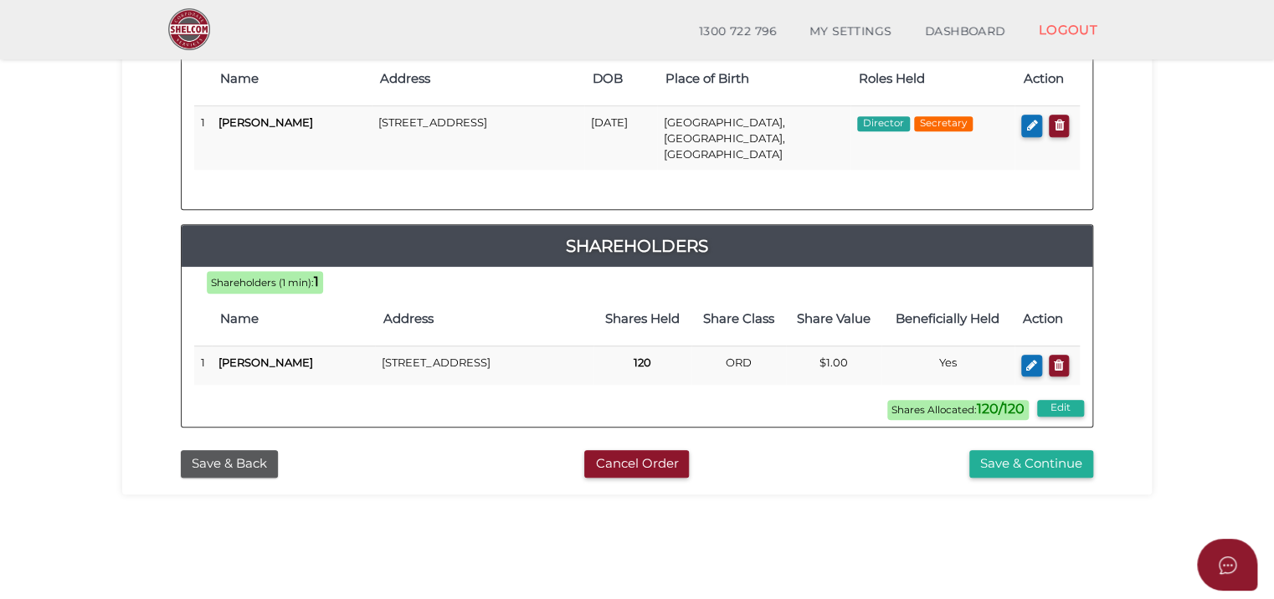
scroll to position [335, 0]
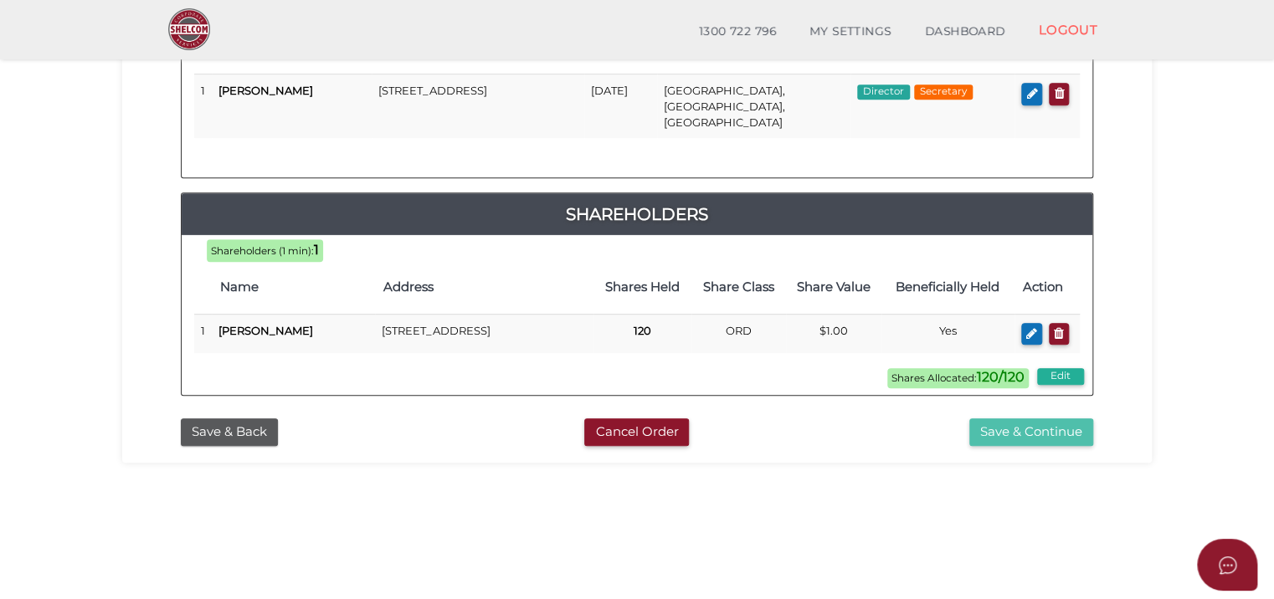
click at [1031, 430] on button "Save & Continue" at bounding box center [1031, 433] width 124 height 28
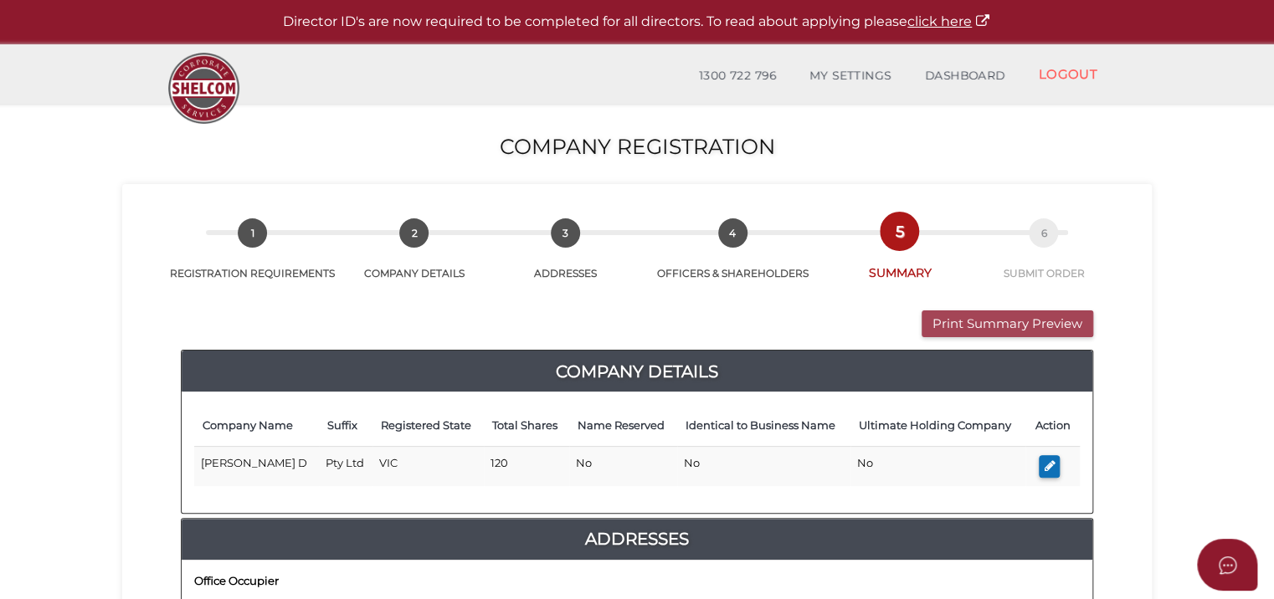
click at [1023, 316] on button "Print Summary Preview" at bounding box center [1008, 325] width 172 height 28
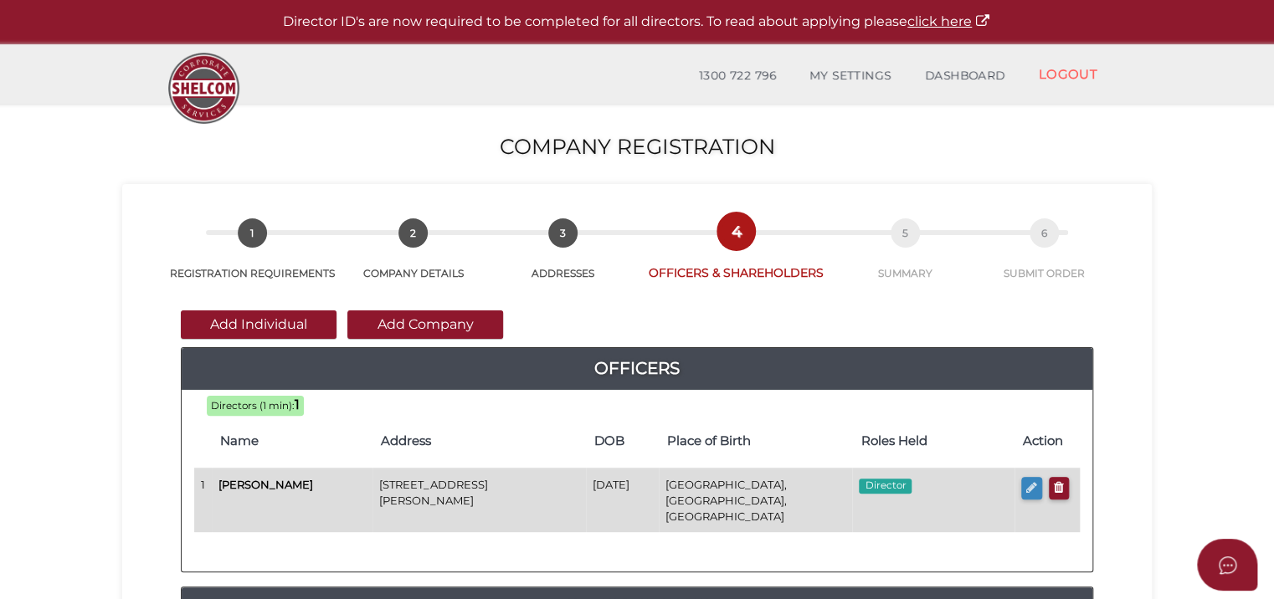
click at [1027, 488] on icon "button" at bounding box center [1031, 487] width 11 height 13
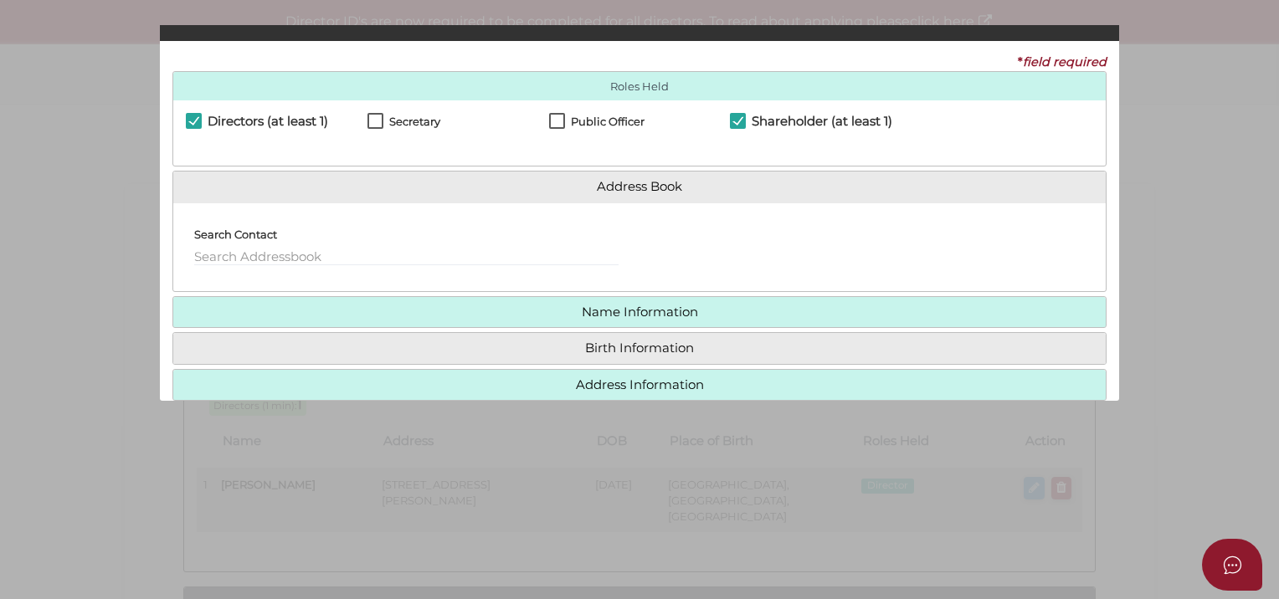
checkbox input "true"
type input "36495398081225"
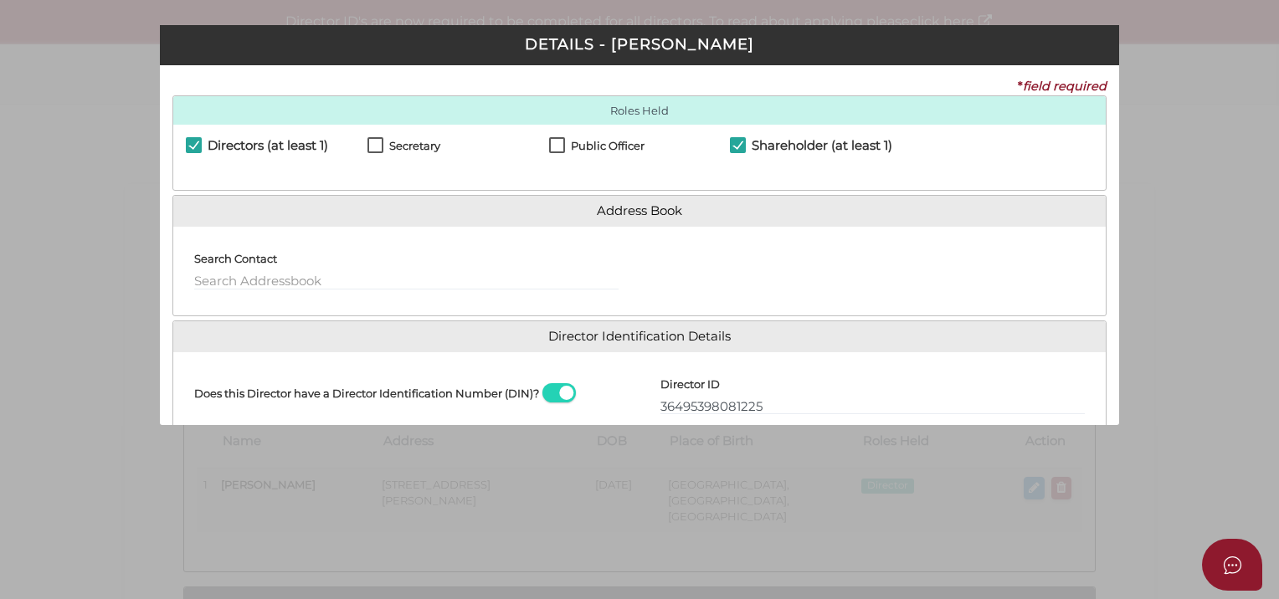
click at [409, 142] on h4 "Secretary" at bounding box center [414, 146] width 51 height 12
checkbox input "true"
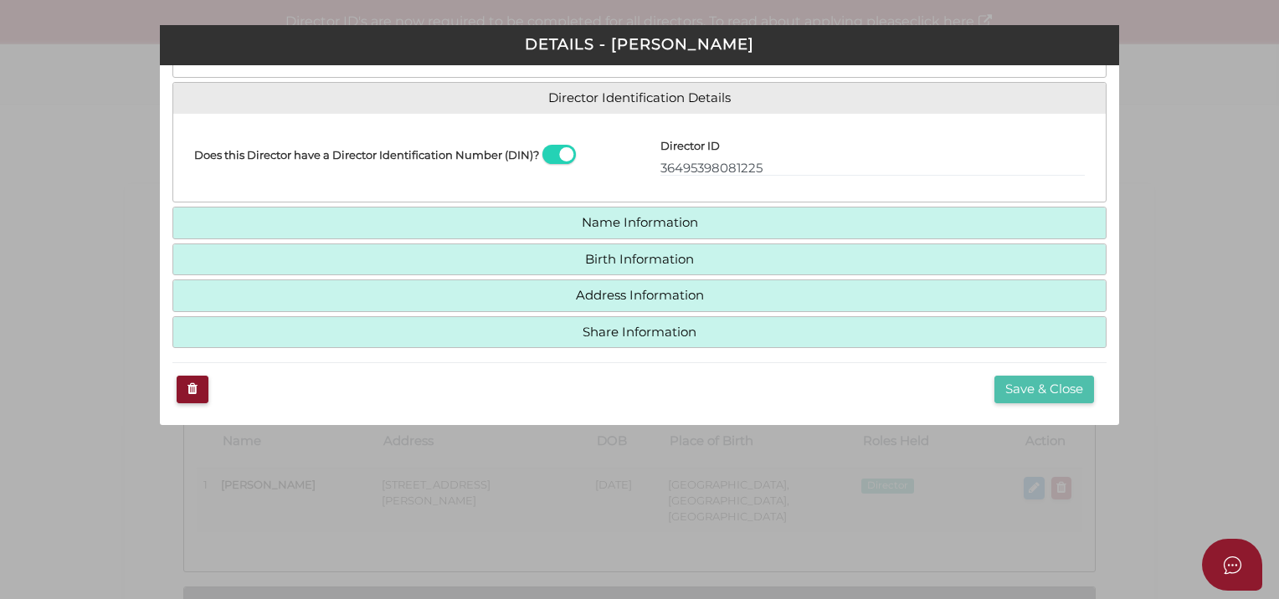
click at [1071, 381] on button "Save & Close" at bounding box center [1045, 390] width 100 height 28
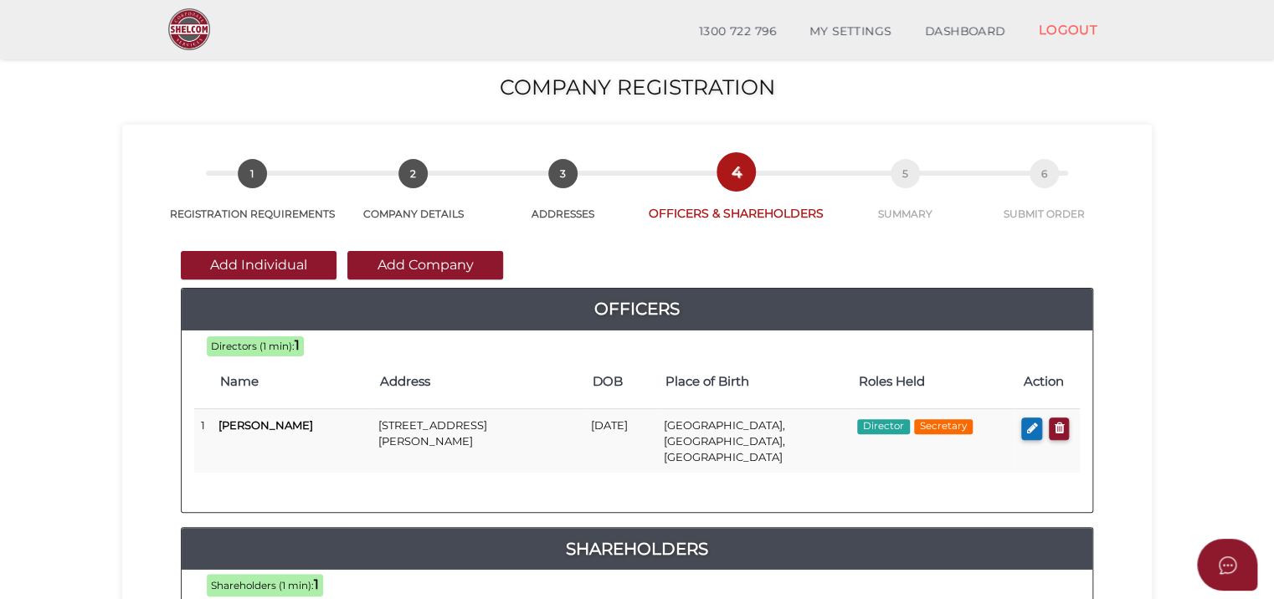
scroll to position [549, 0]
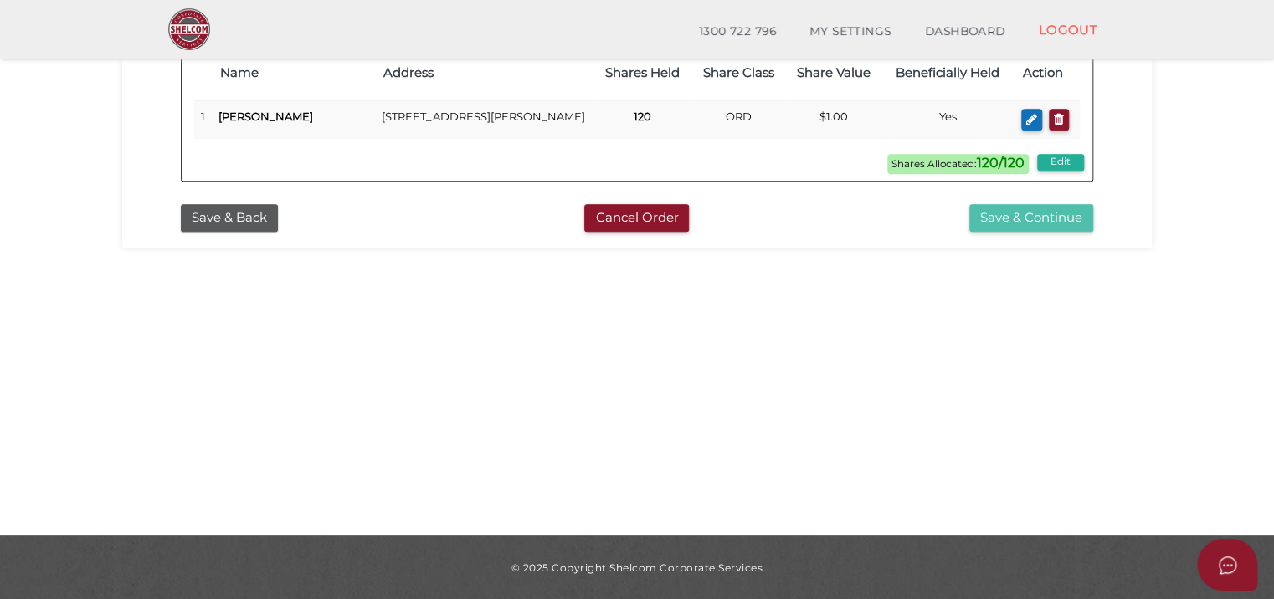
click at [1010, 207] on button "Save & Continue" at bounding box center [1031, 218] width 124 height 28
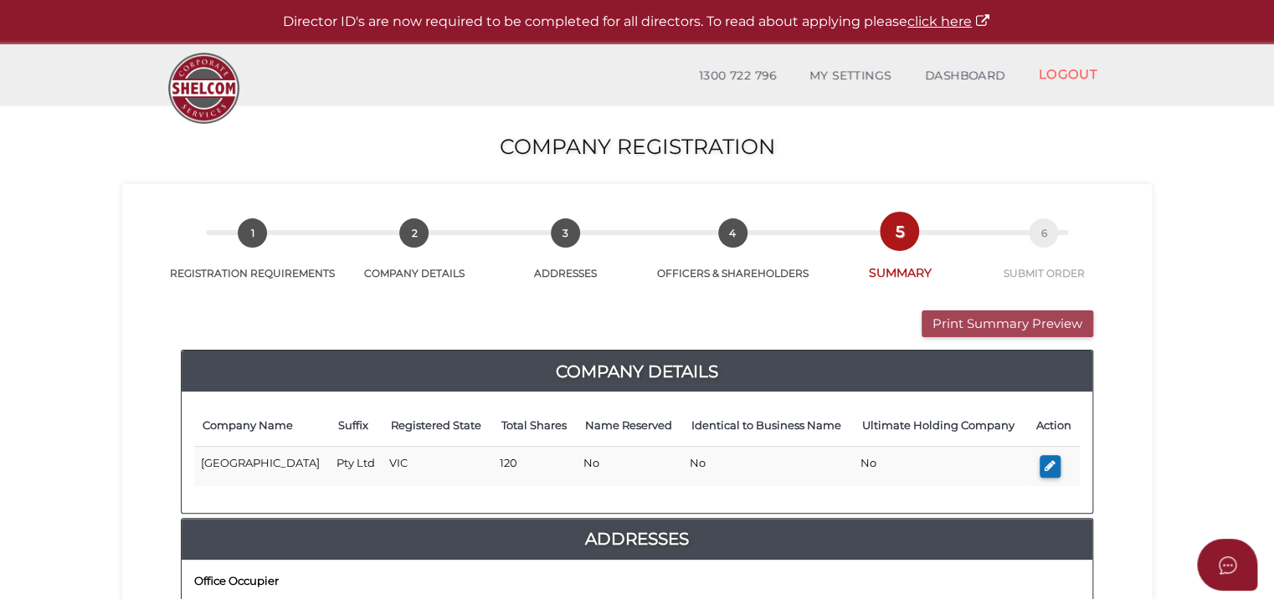
click at [1040, 330] on button "Print Summary Preview" at bounding box center [1008, 325] width 172 height 28
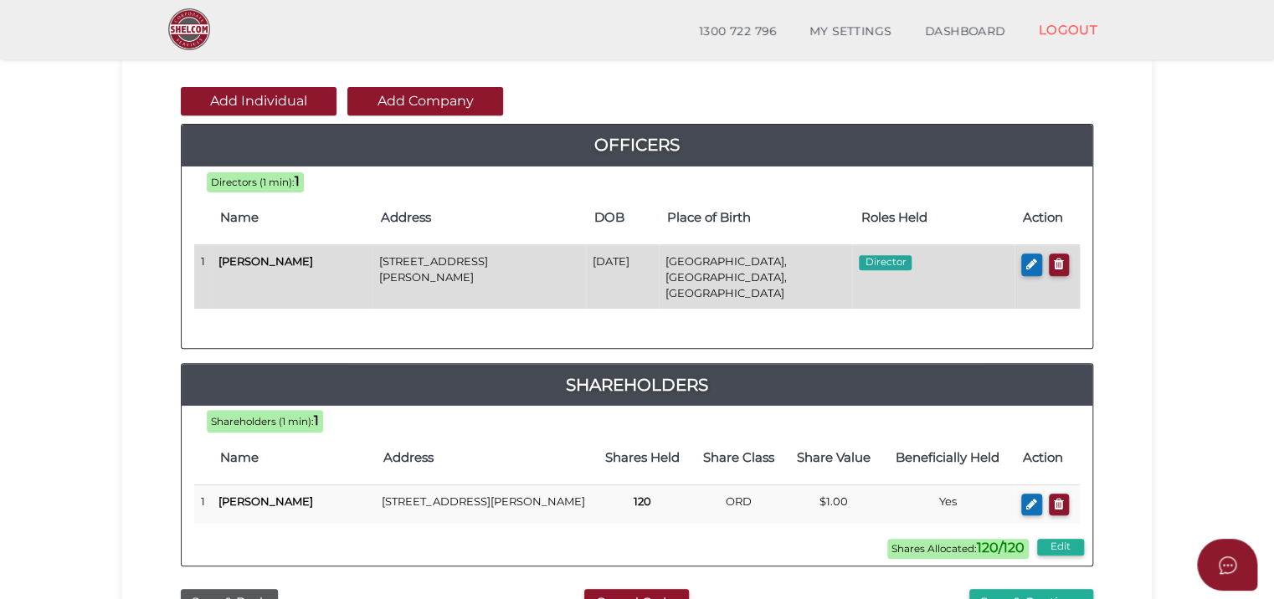
scroll to position [167, 0]
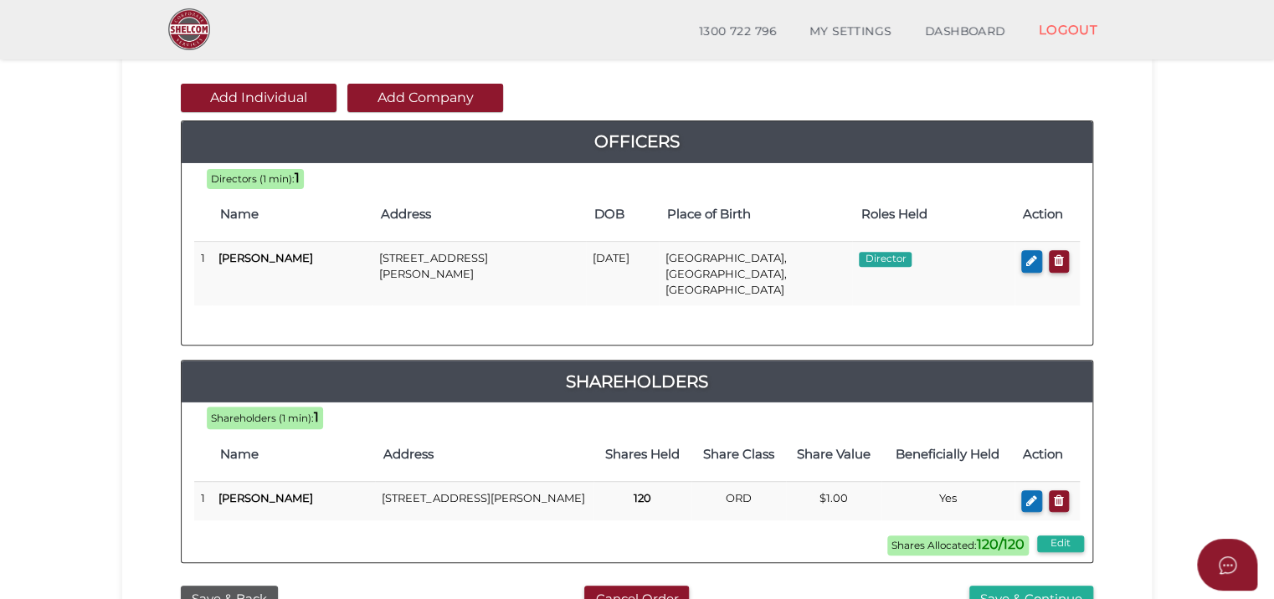
click at [1021, 259] on button "button" at bounding box center [1031, 261] width 21 height 23
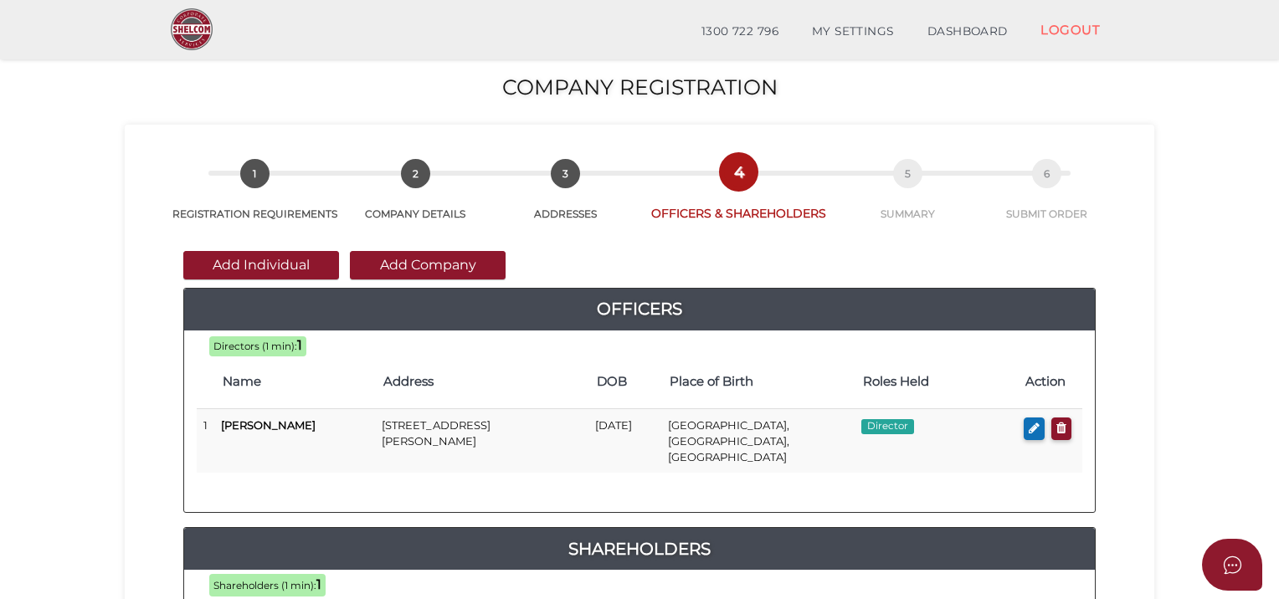
checkbox input "true"
type input "36495398081225"
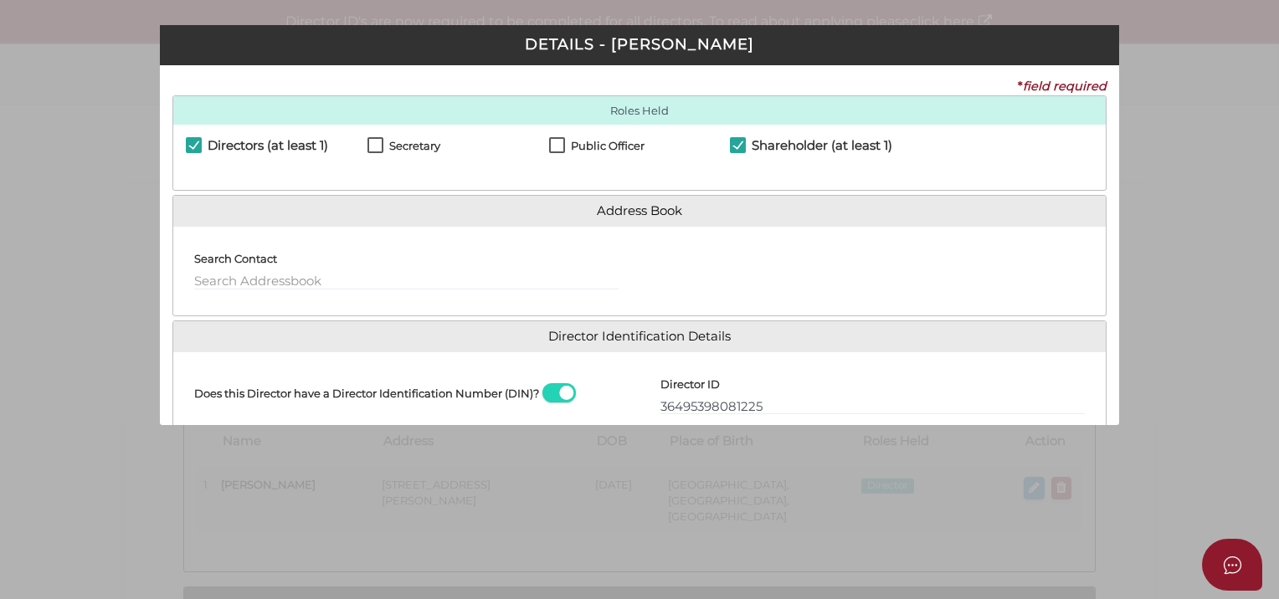
click at [383, 144] on label "Secretary" at bounding box center [404, 150] width 73 height 21
checkbox input "true"
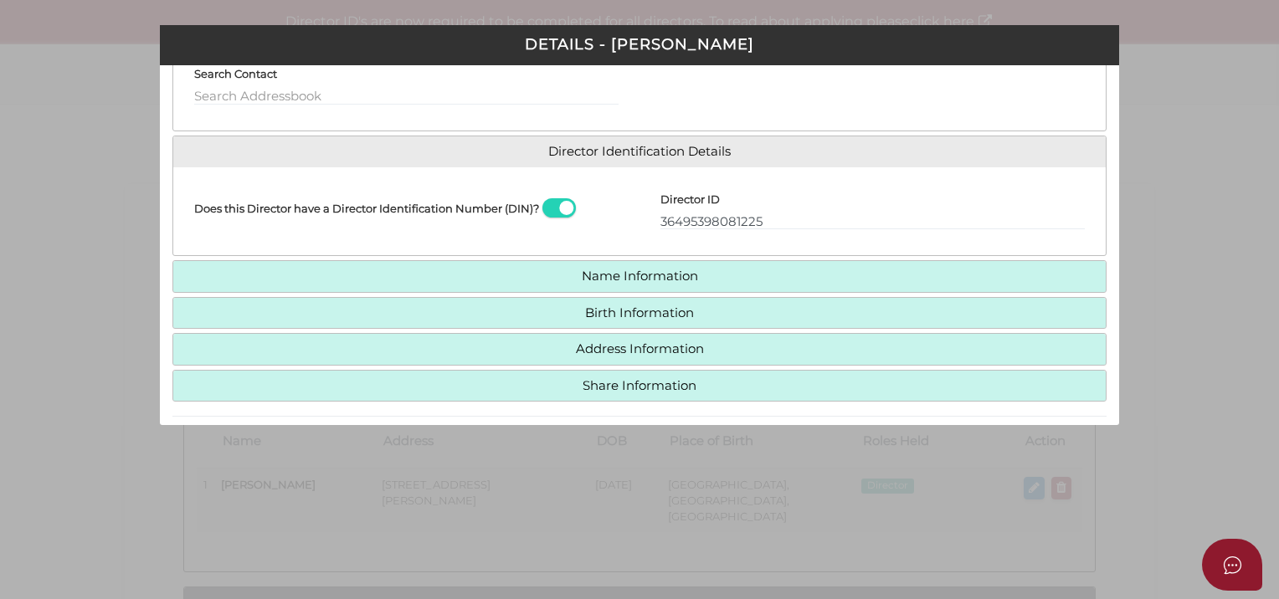
scroll to position [239, 0]
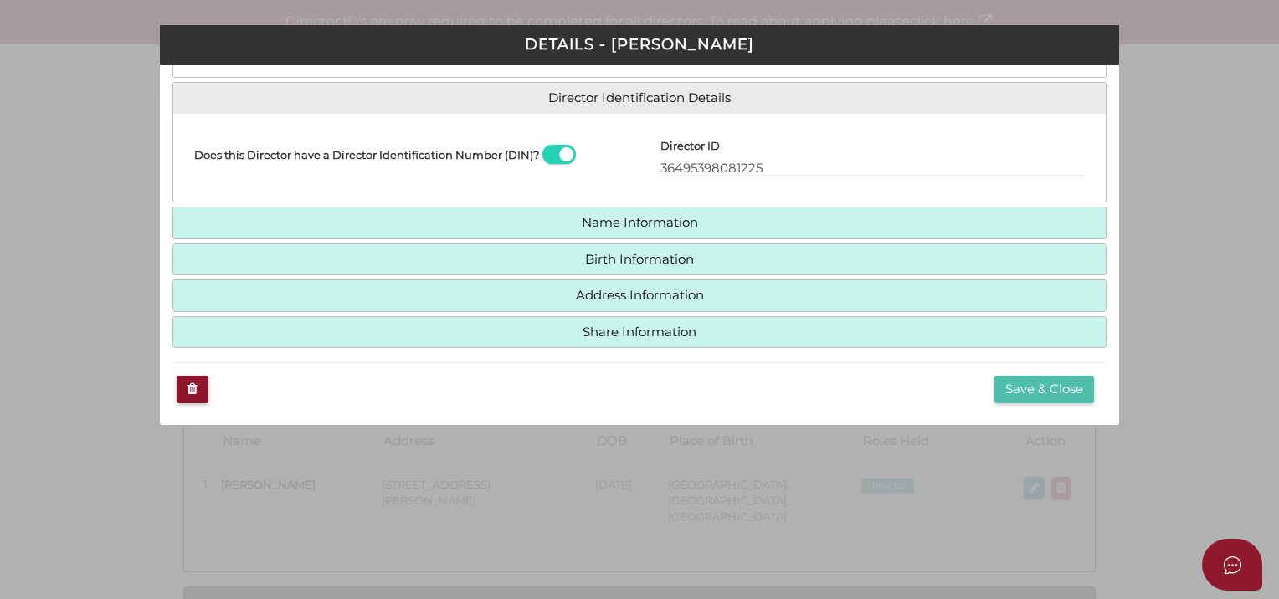
click at [1046, 376] on button "Save & Close" at bounding box center [1045, 390] width 100 height 28
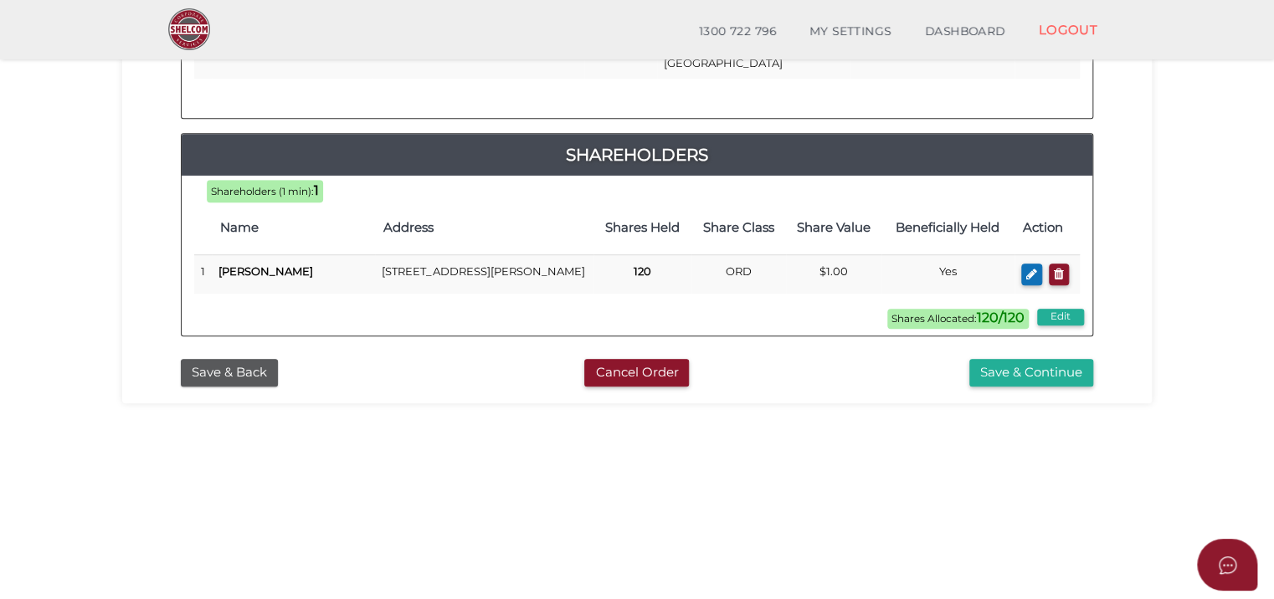
scroll to position [549, 0]
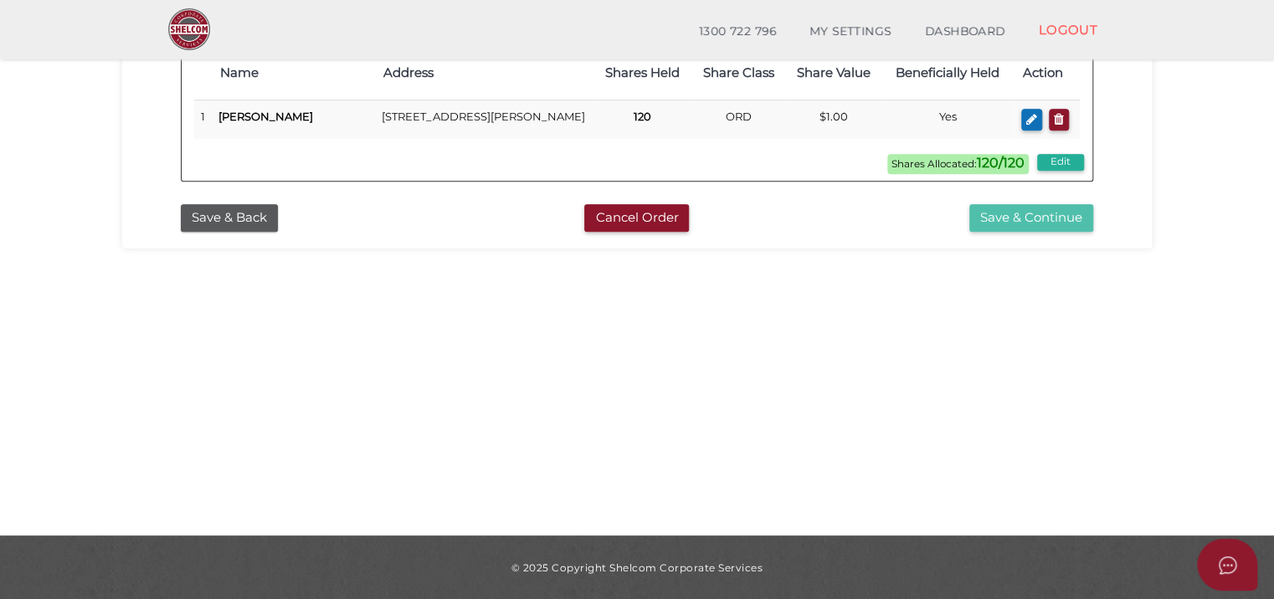
click at [1023, 211] on button "Save & Continue" at bounding box center [1031, 218] width 124 height 28
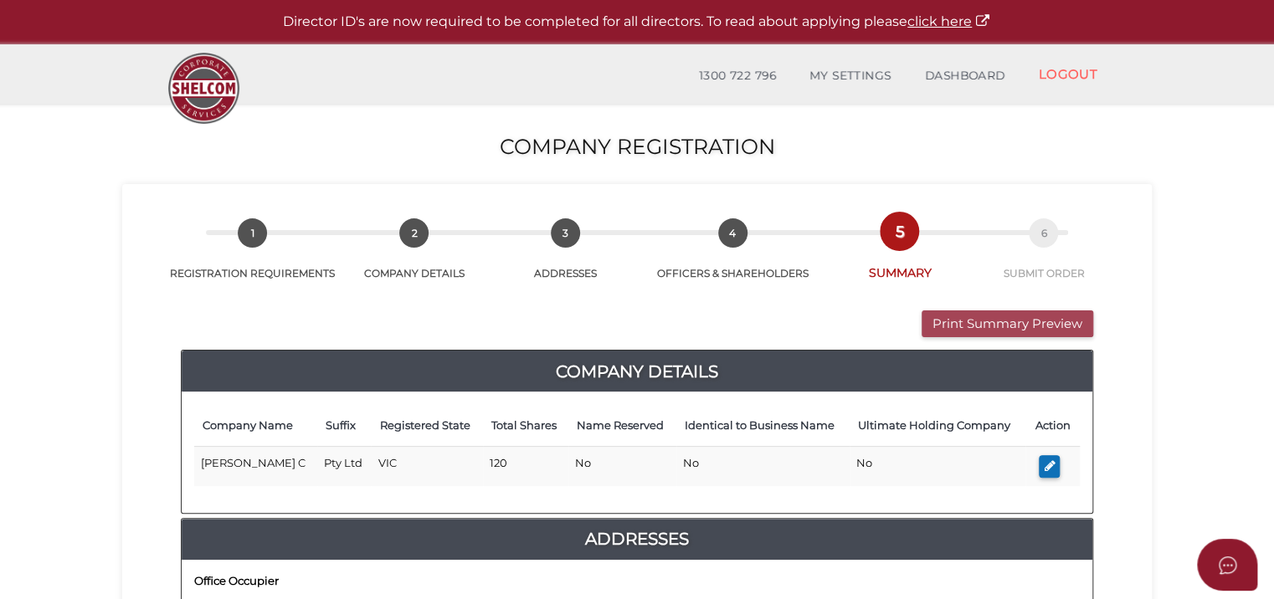
click at [1021, 321] on button "Print Summary Preview" at bounding box center [1008, 325] width 172 height 28
